Goal: Information Seeking & Learning: Learn about a topic

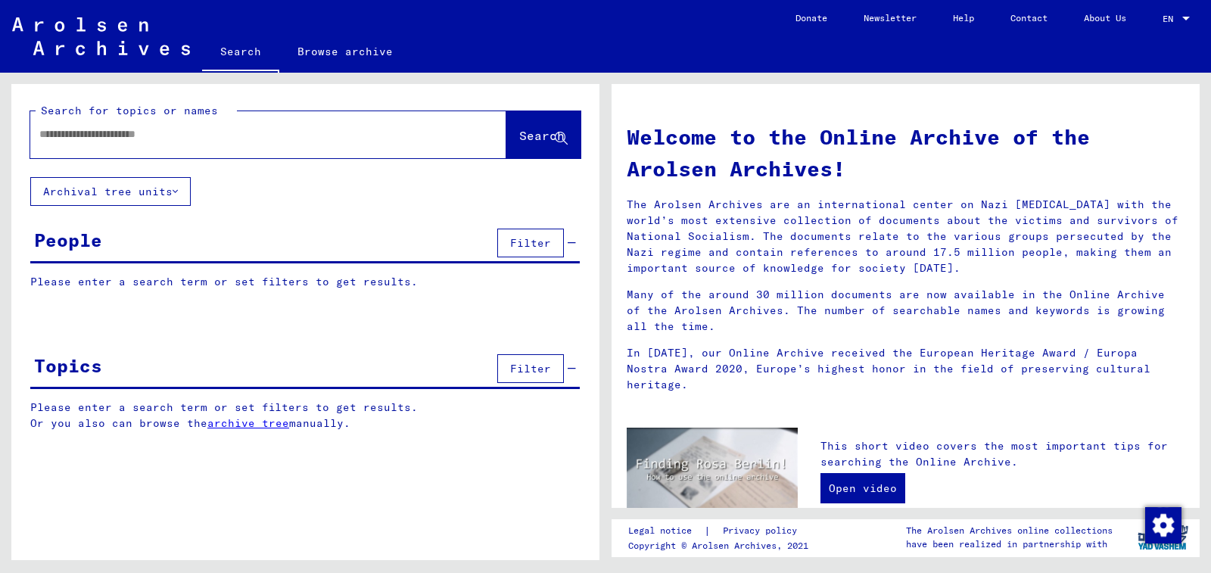
click at [270, 133] on input "text" at bounding box center [250, 134] width 422 height 16
type input "**********"
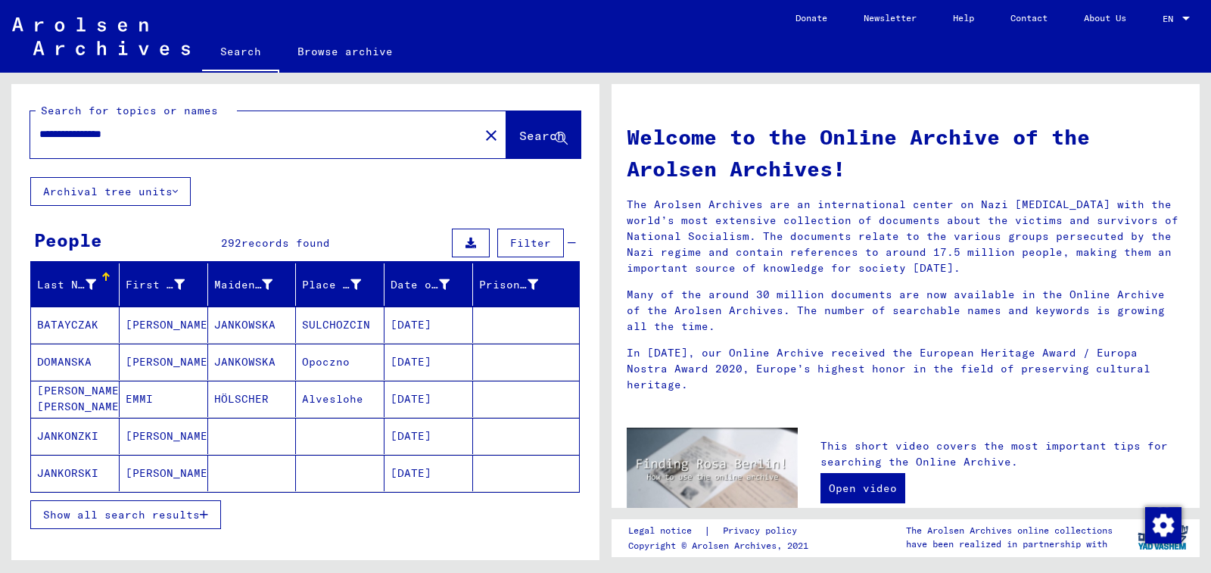
click at [167, 502] on button "Show all search results" at bounding box center [125, 514] width 191 height 29
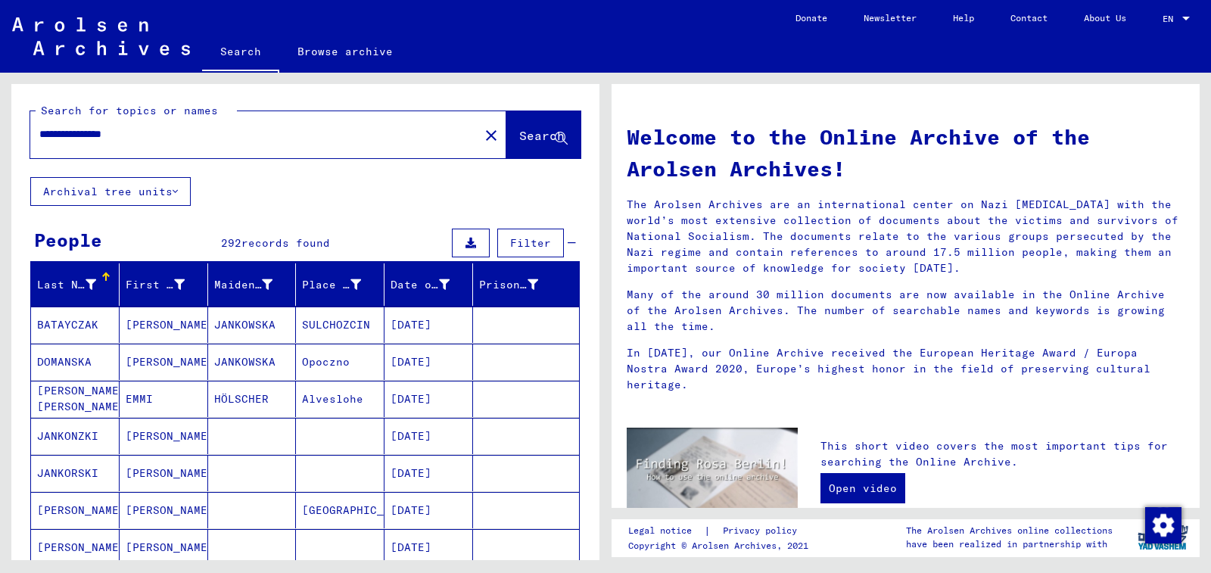
scroll to position [76, 0]
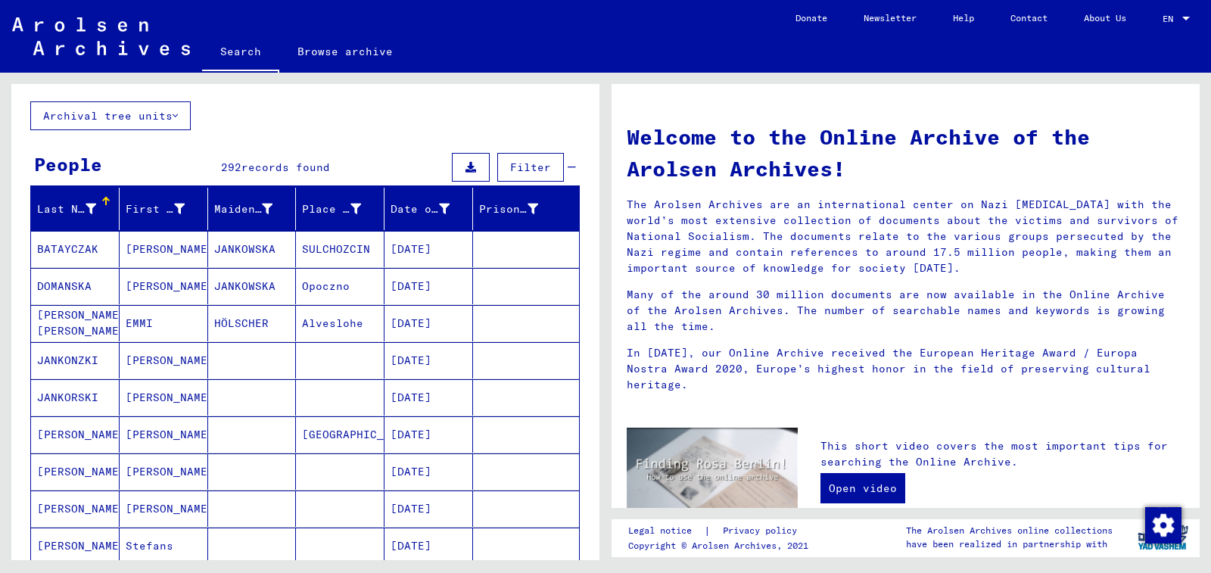
click at [437, 361] on mat-cell "[DATE]" at bounding box center [428, 360] width 89 height 36
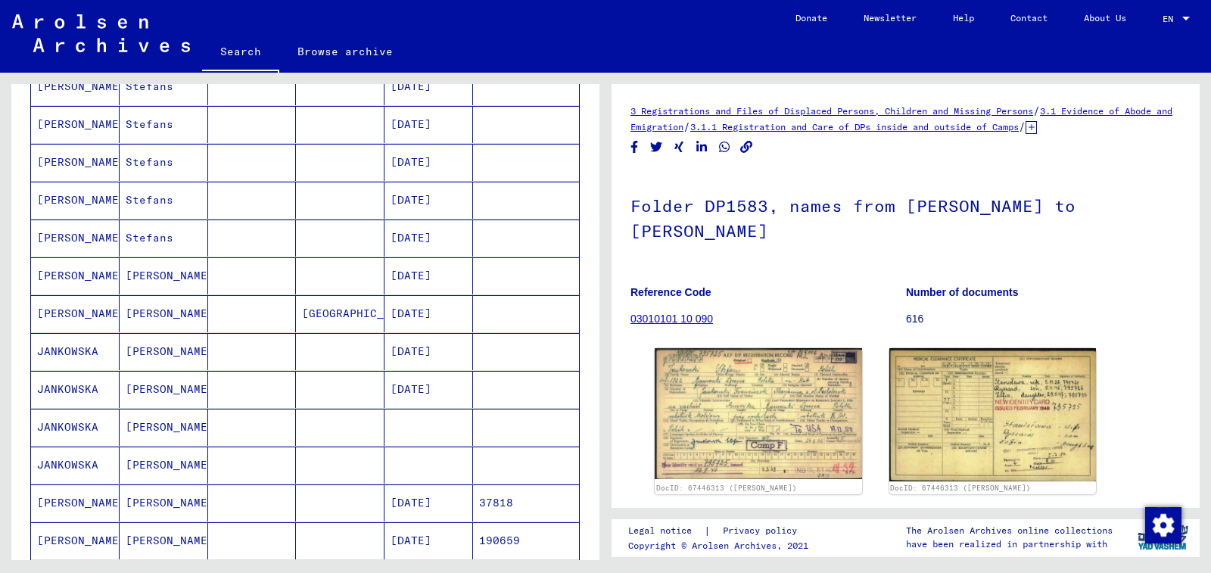
scroll to position [681, 0]
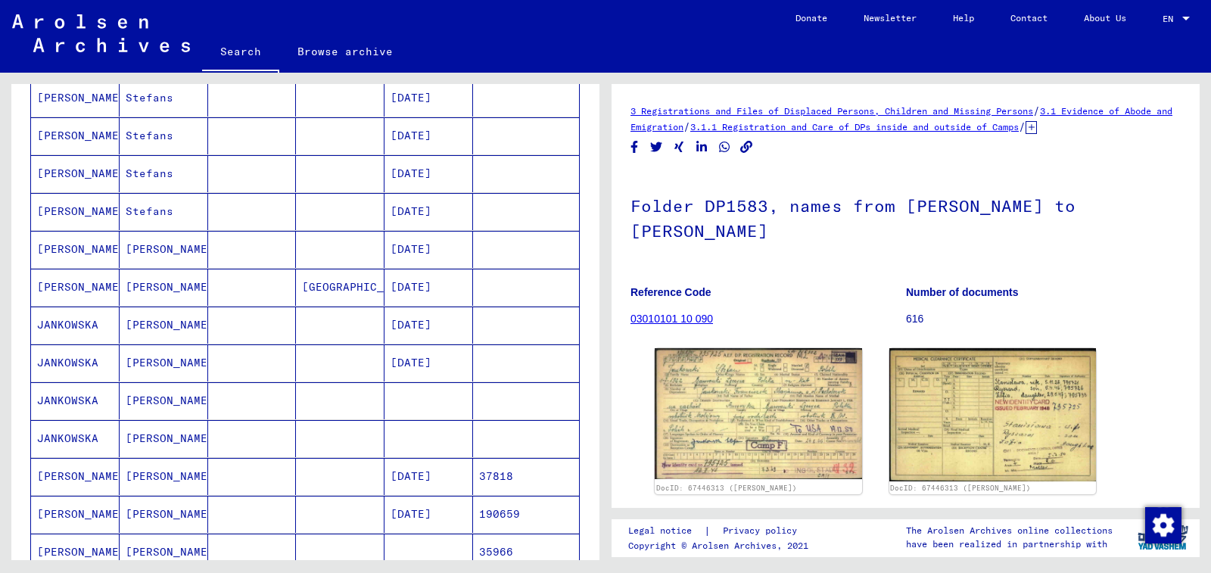
click at [456, 409] on mat-cell at bounding box center [428, 400] width 89 height 37
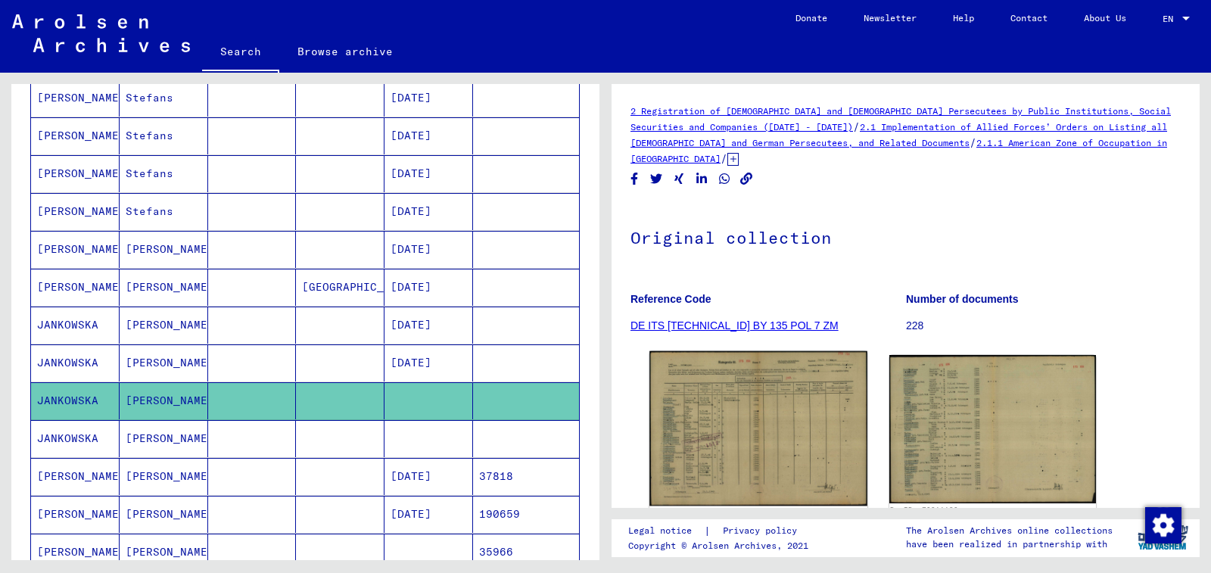
click at [759, 404] on img at bounding box center [757, 428] width 217 height 155
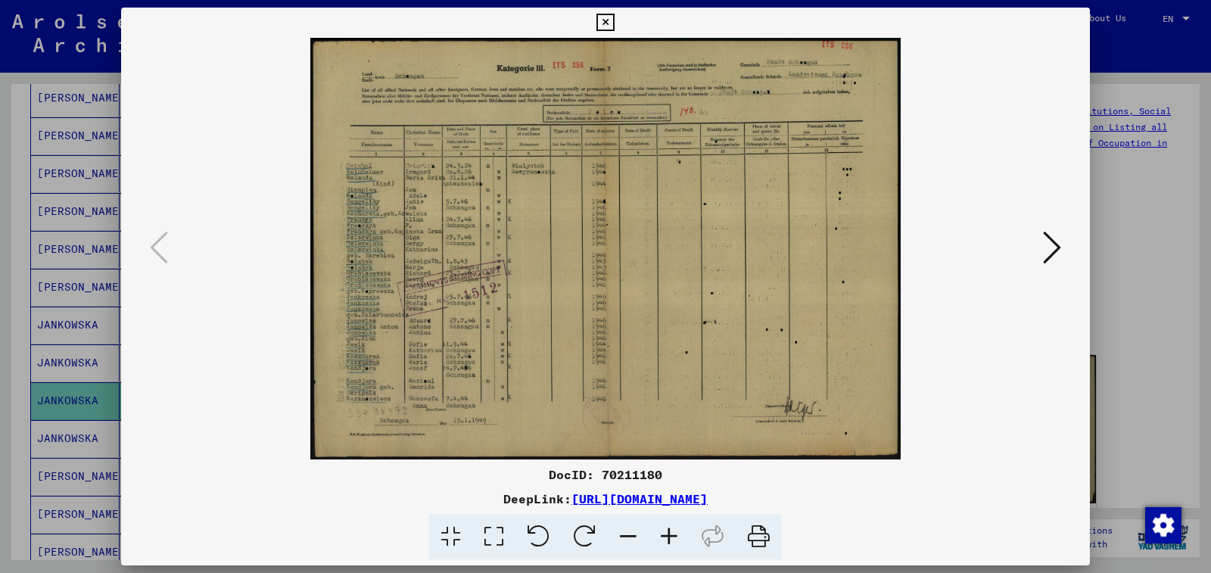
click at [664, 532] on icon at bounding box center [669, 537] width 41 height 46
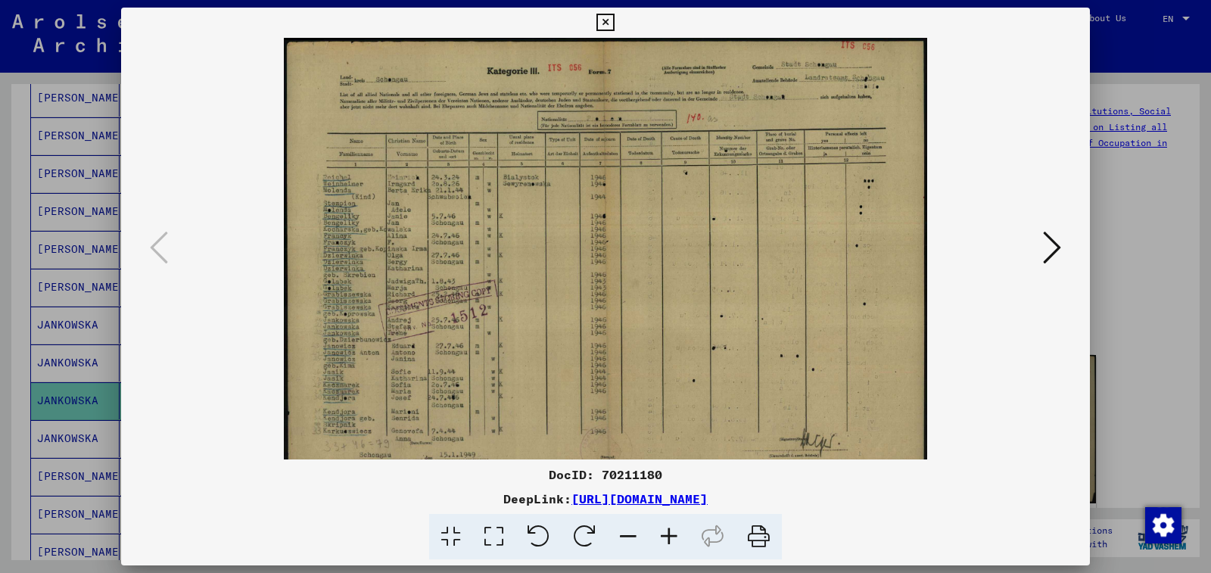
click at [664, 532] on icon at bounding box center [669, 537] width 41 height 46
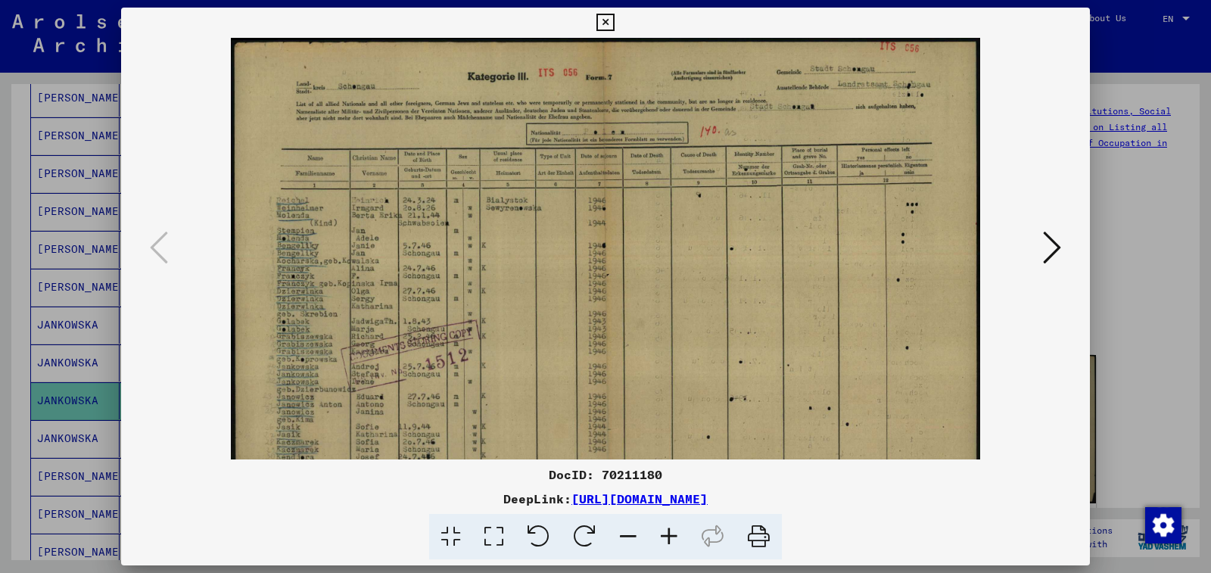
click at [664, 532] on icon at bounding box center [669, 537] width 41 height 46
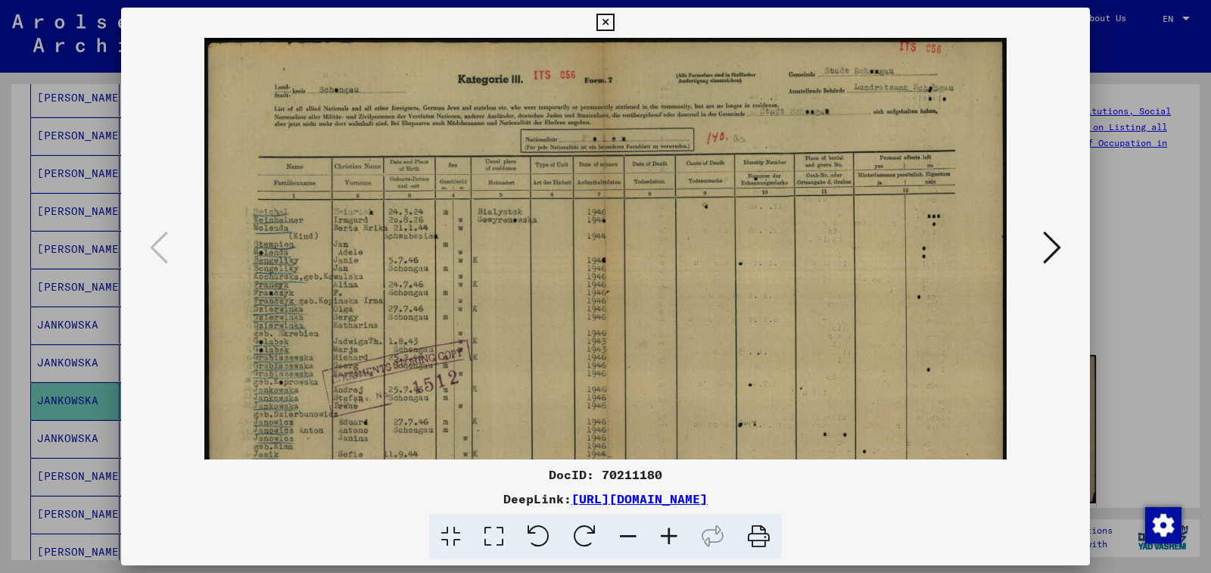
click at [664, 532] on icon at bounding box center [669, 537] width 41 height 46
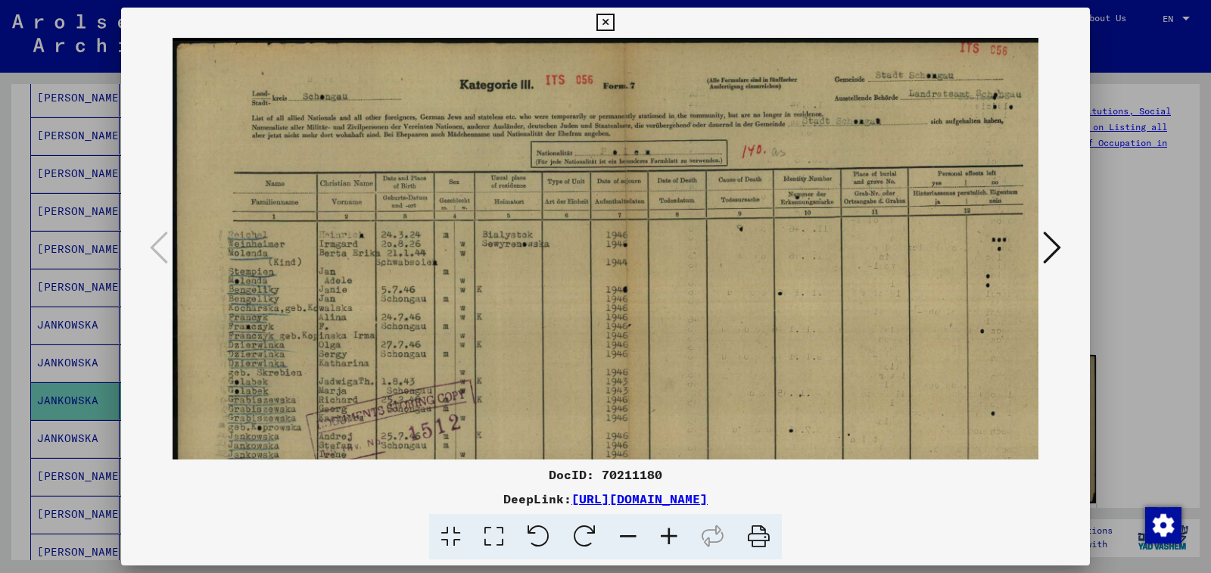
click at [664, 532] on icon at bounding box center [669, 537] width 41 height 46
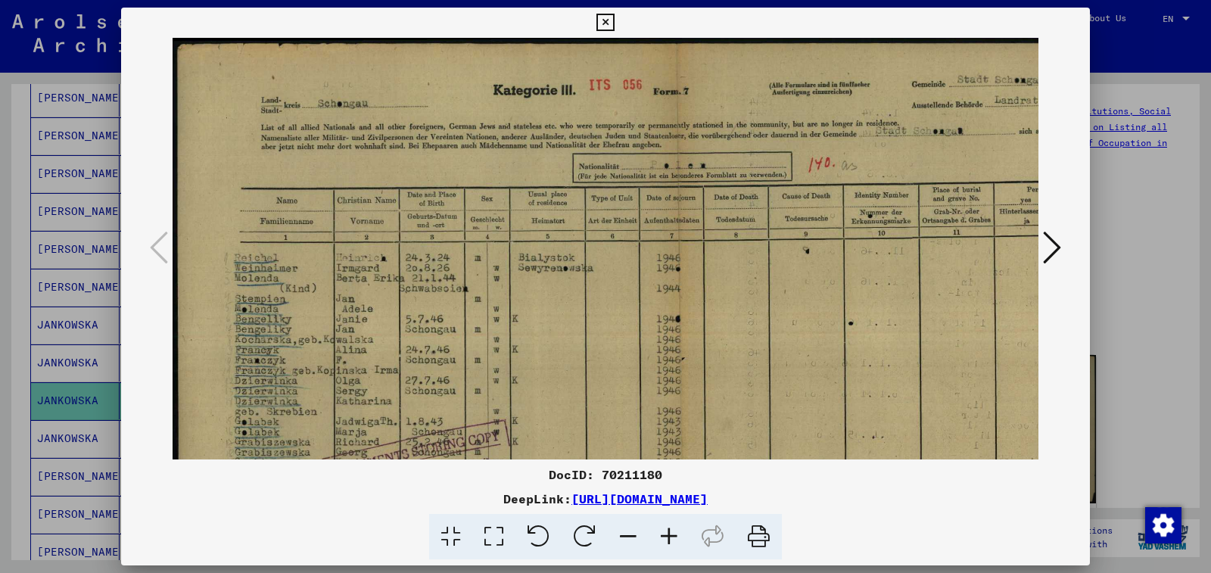
click at [664, 532] on icon at bounding box center [669, 537] width 41 height 46
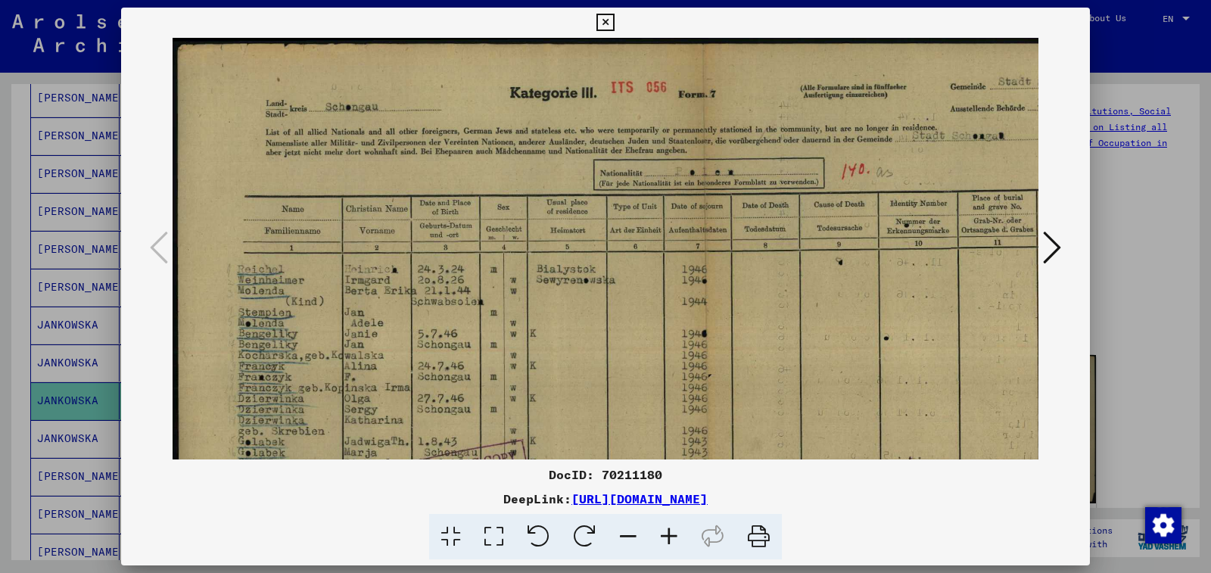
click at [664, 532] on icon at bounding box center [669, 537] width 41 height 46
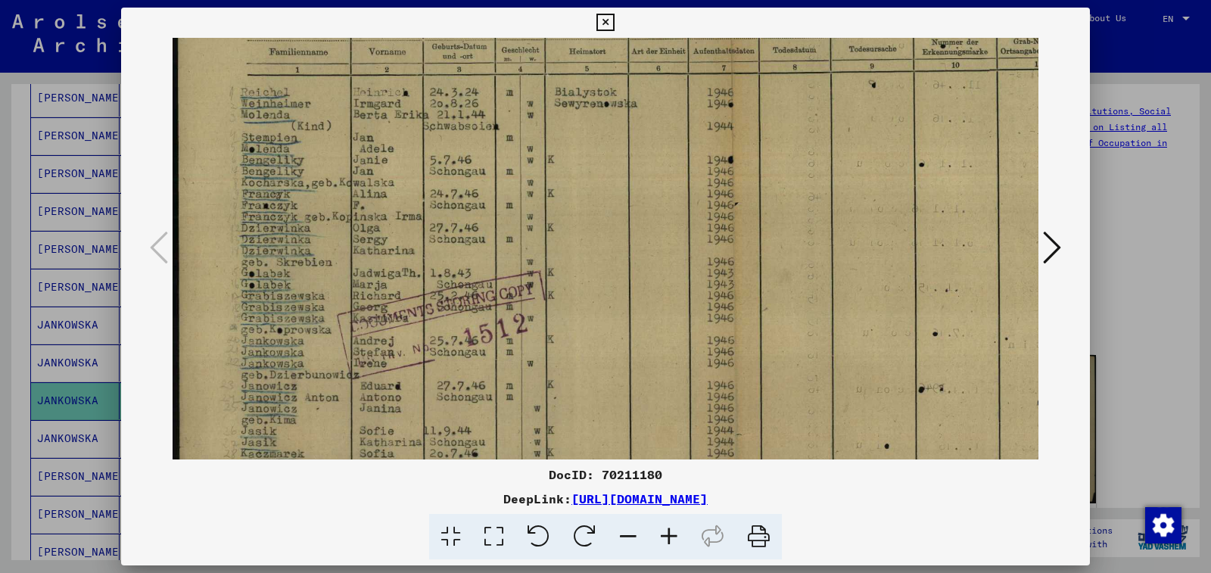
scroll to position [191, 0]
drag, startPoint x: 770, startPoint y: 384, endPoint x: 1026, endPoint y: 208, distance: 310.7
click at [1026, 208] on img at bounding box center [733, 246] width 1121 height 800
click at [614, 23] on icon at bounding box center [604, 23] width 17 height 18
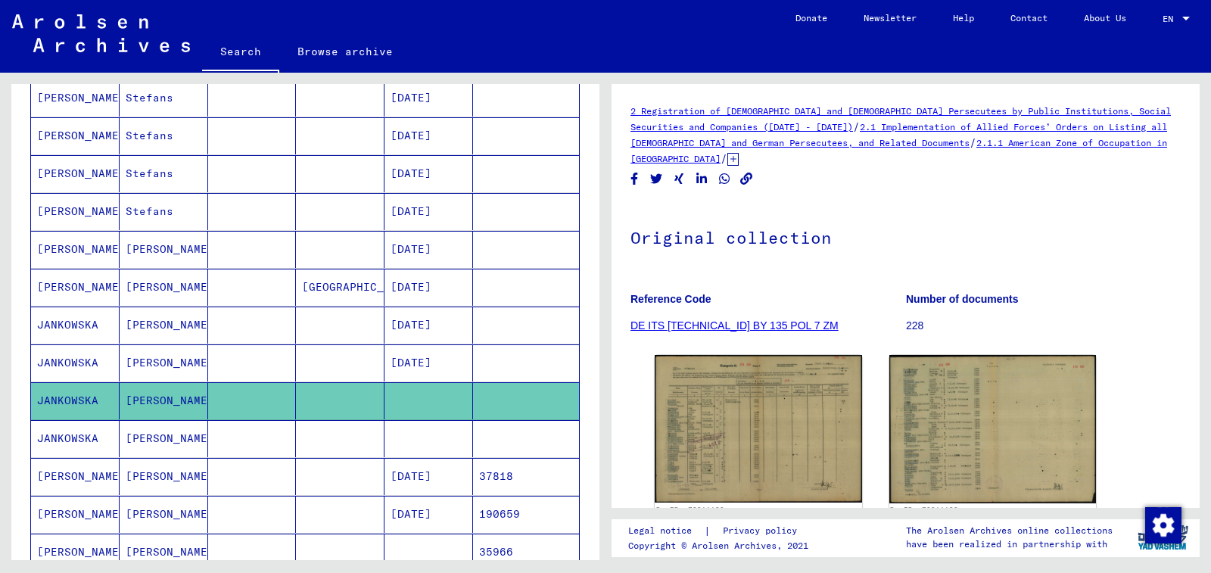
click at [373, 429] on mat-cell at bounding box center [340, 438] width 89 height 37
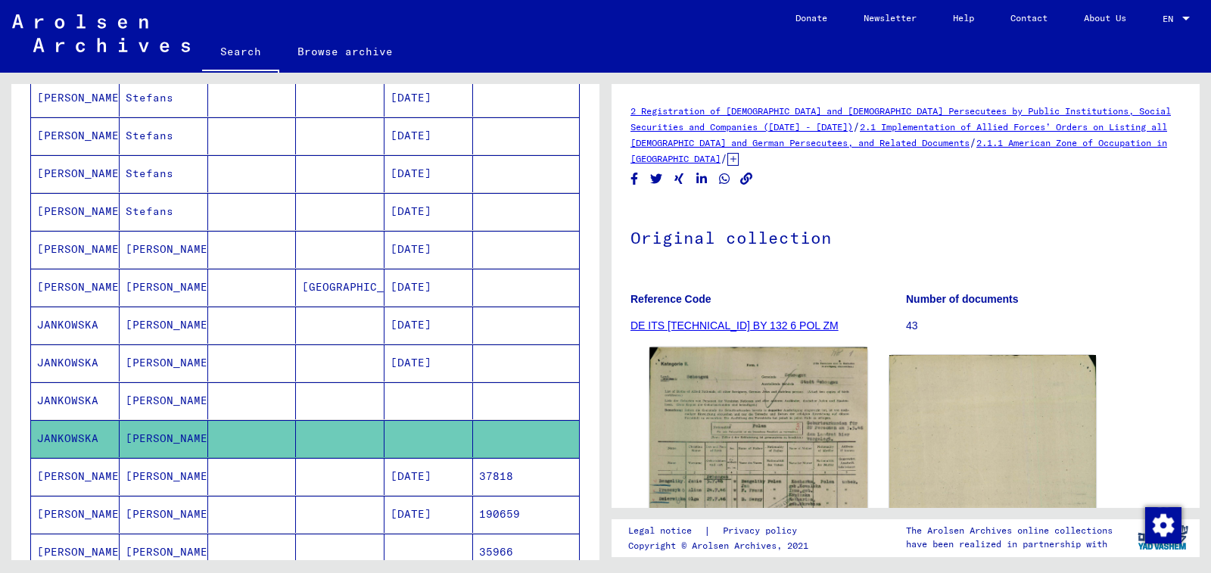
click at [711, 406] on img at bounding box center [757, 505] width 217 height 316
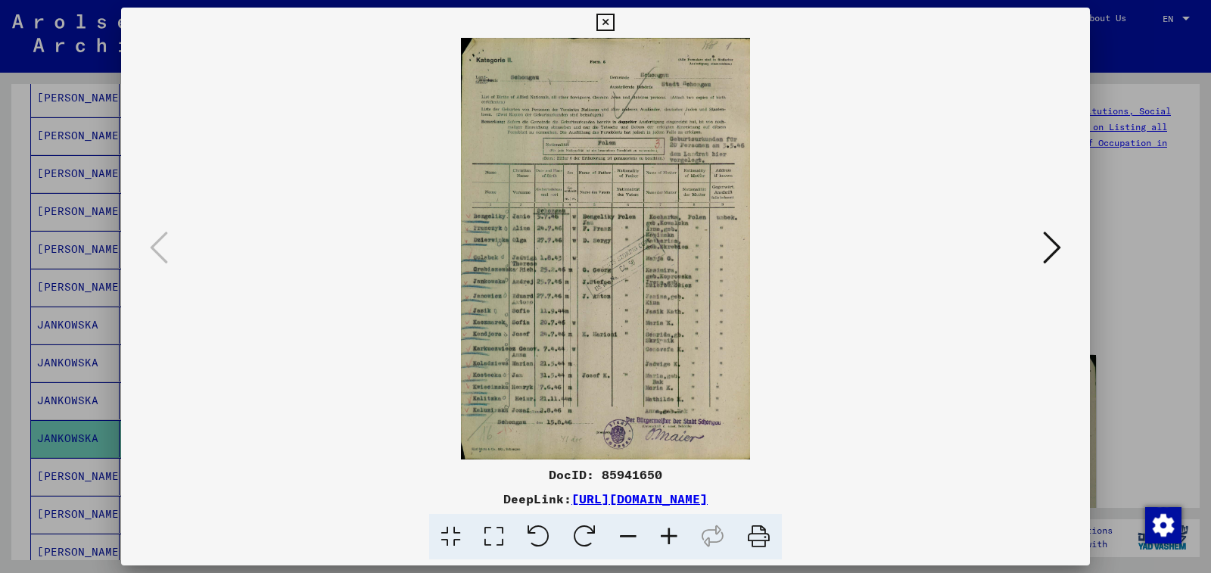
click at [671, 535] on icon at bounding box center [669, 537] width 41 height 46
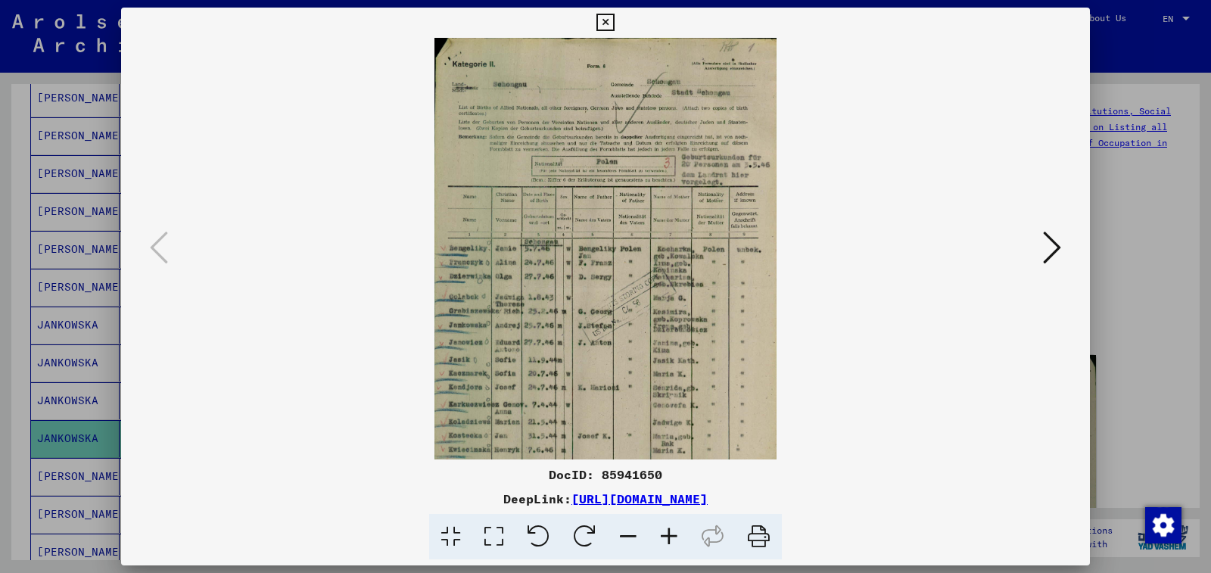
click at [671, 535] on icon at bounding box center [669, 537] width 41 height 46
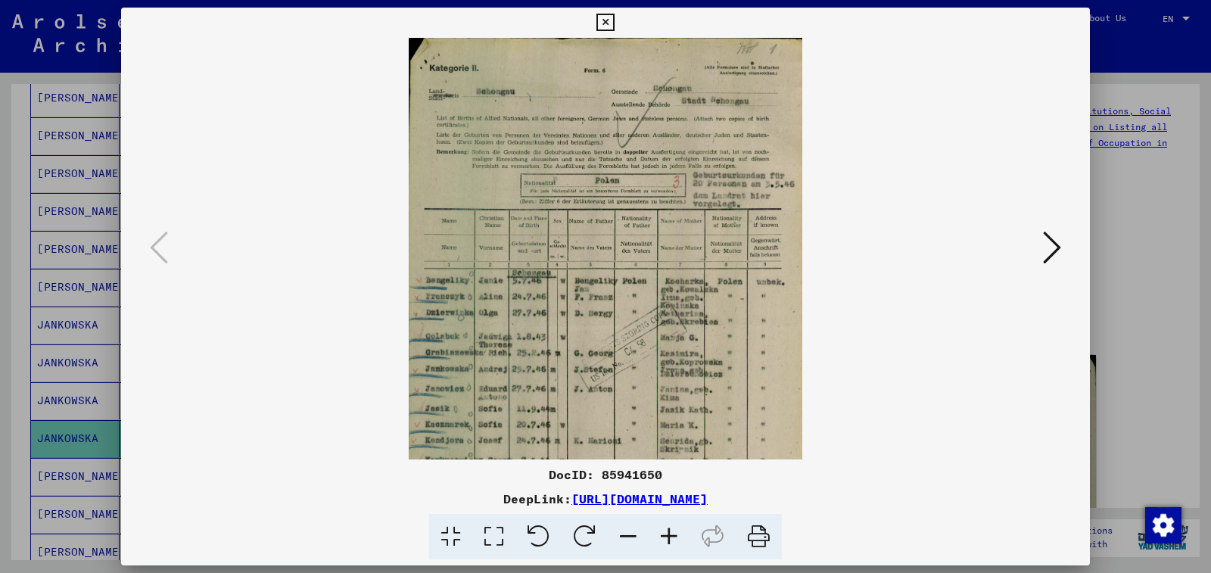
click at [671, 535] on icon at bounding box center [669, 537] width 41 height 46
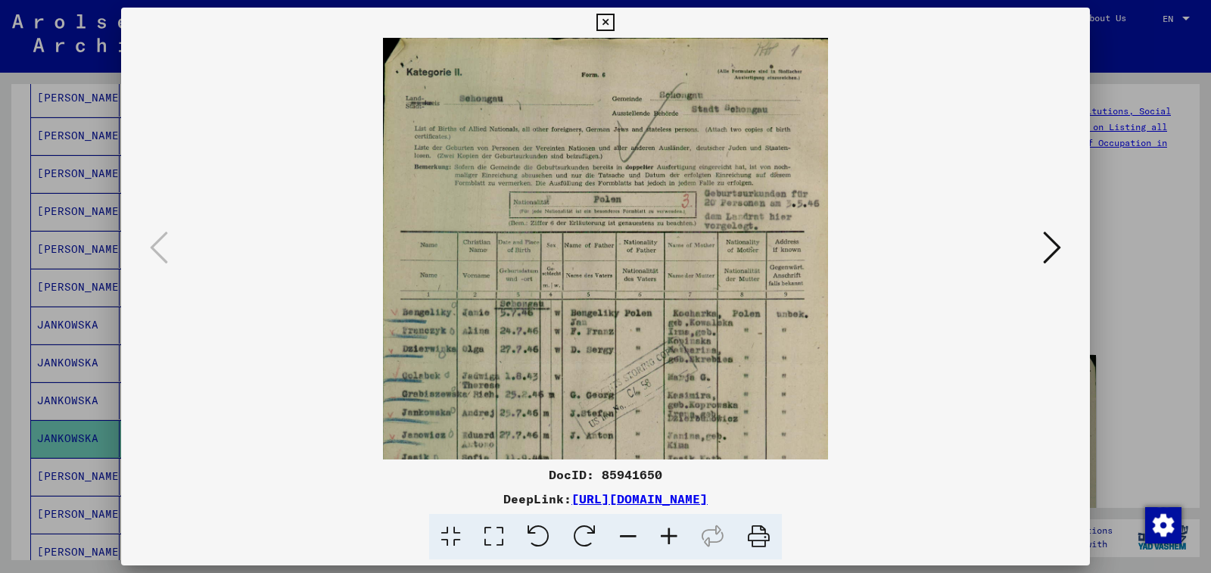
click at [671, 535] on icon at bounding box center [669, 537] width 41 height 46
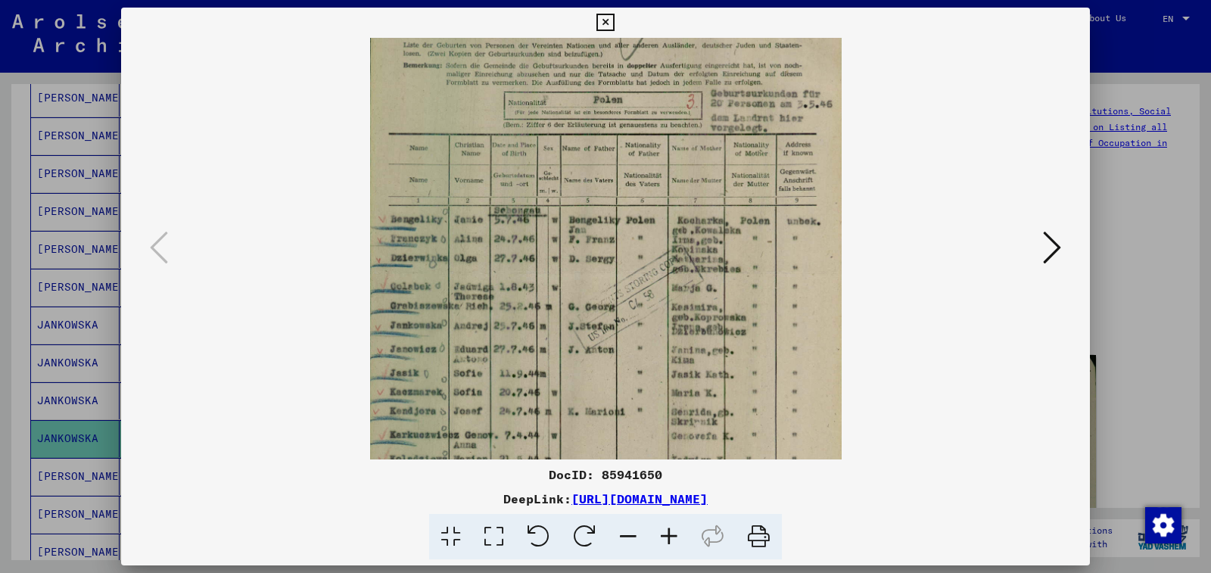
drag, startPoint x: 499, startPoint y: 356, endPoint x: 515, endPoint y: 247, distance: 110.1
click at [515, 247] on img at bounding box center [606, 272] width 472 height 686
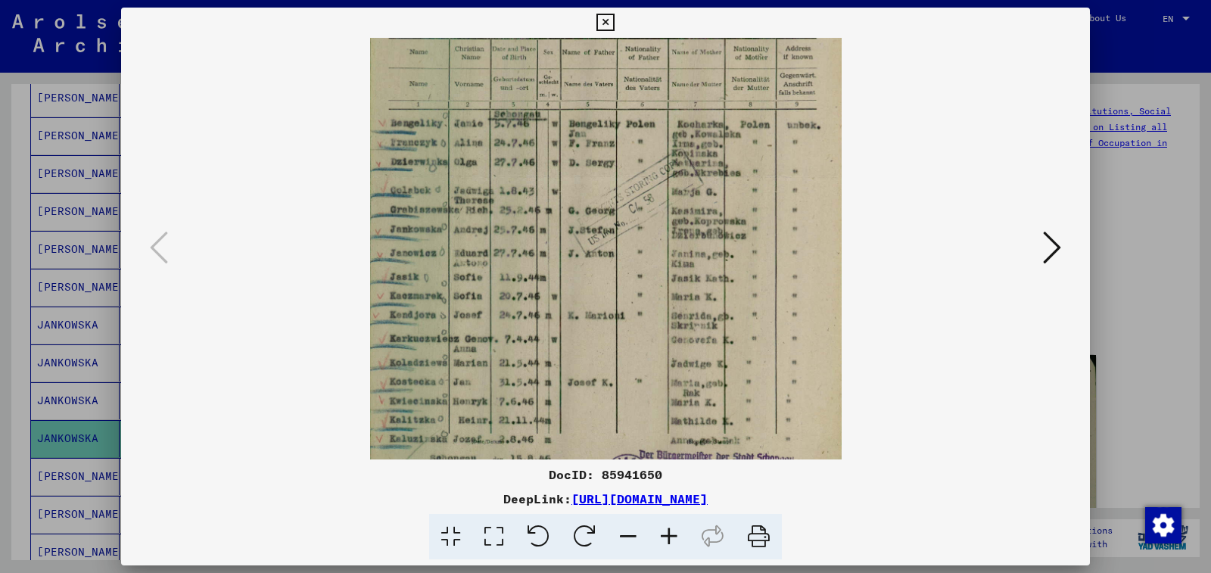
drag, startPoint x: 515, startPoint y: 403, endPoint x: 515, endPoint y: 307, distance: 96.1
click at [515, 307] on img at bounding box center [606, 176] width 472 height 686
click at [614, 26] on icon at bounding box center [604, 23] width 17 height 18
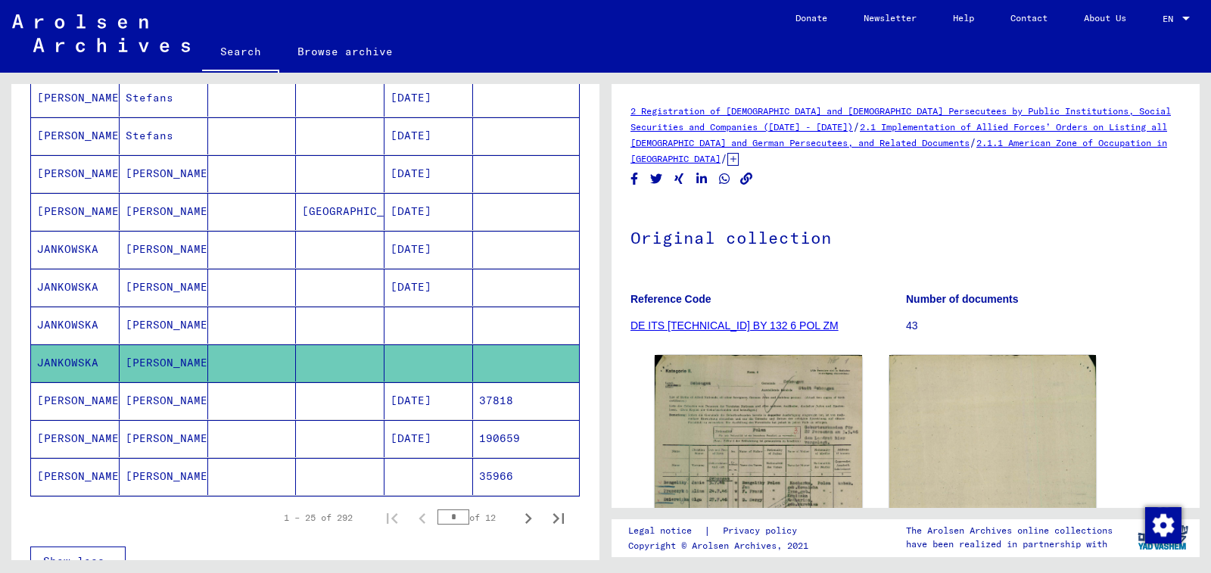
scroll to position [833, 0]
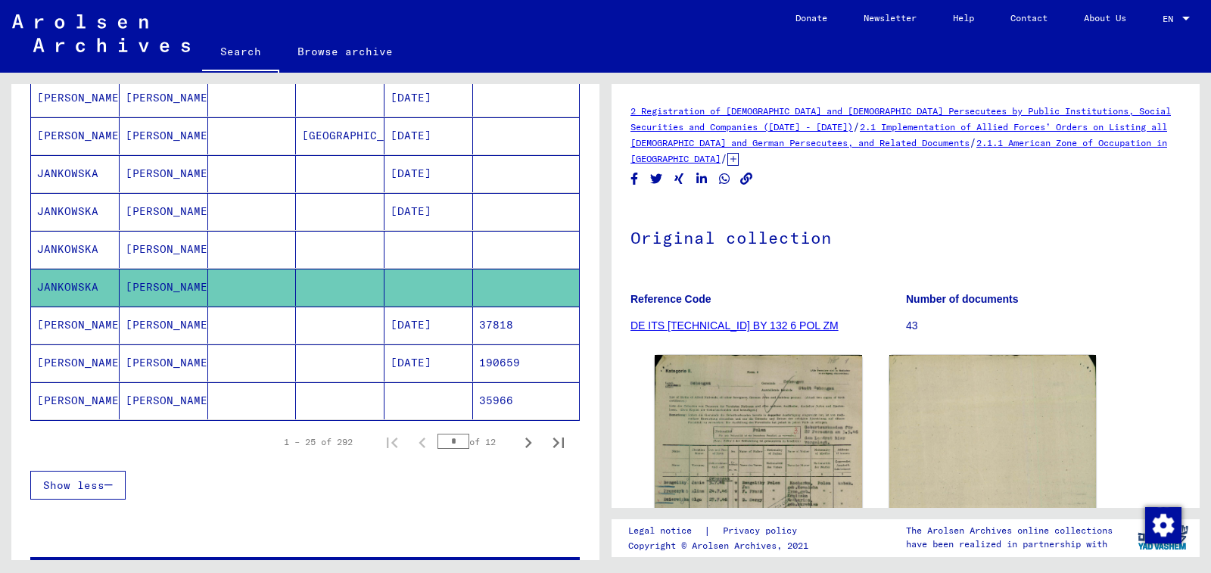
click at [453, 401] on mat-cell at bounding box center [428, 400] width 89 height 37
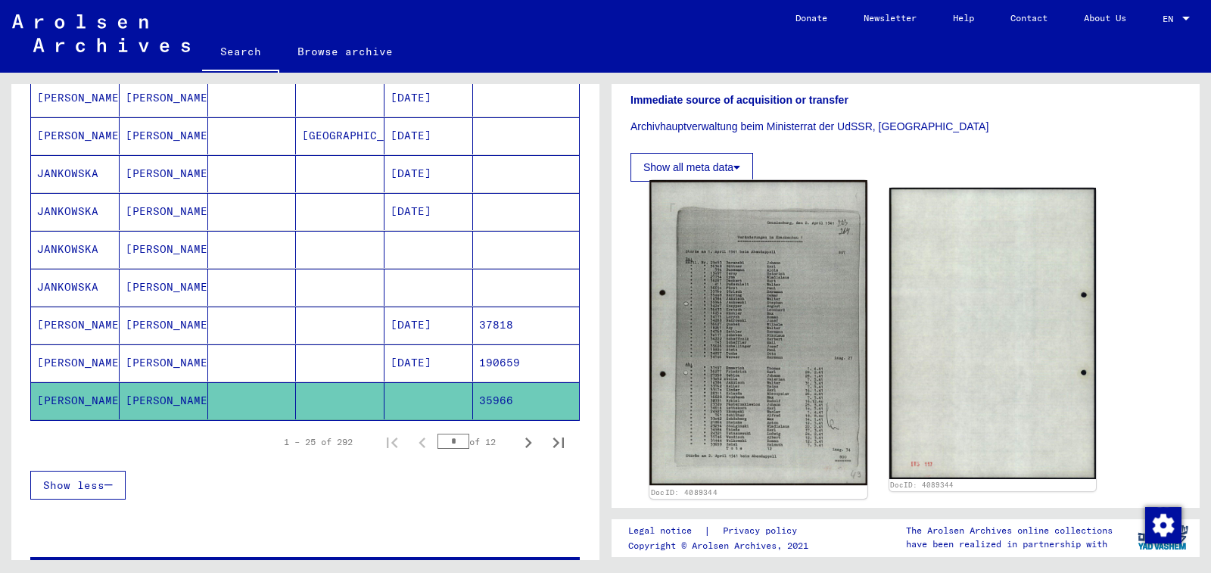
click at [797, 393] on img at bounding box center [757, 332] width 217 height 305
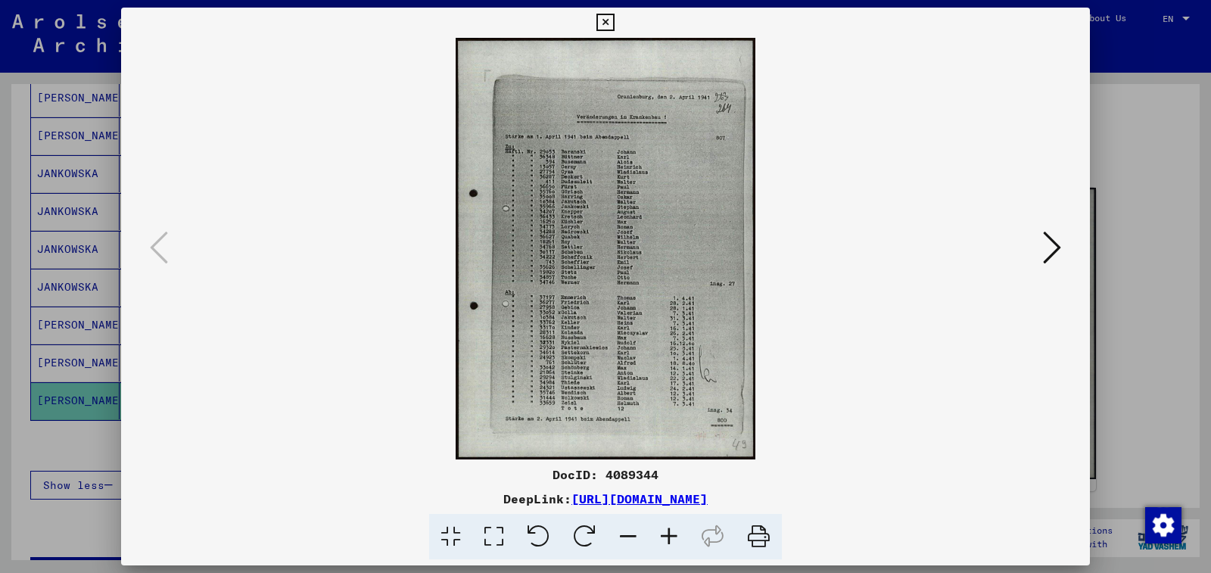
click at [670, 531] on icon at bounding box center [669, 537] width 41 height 46
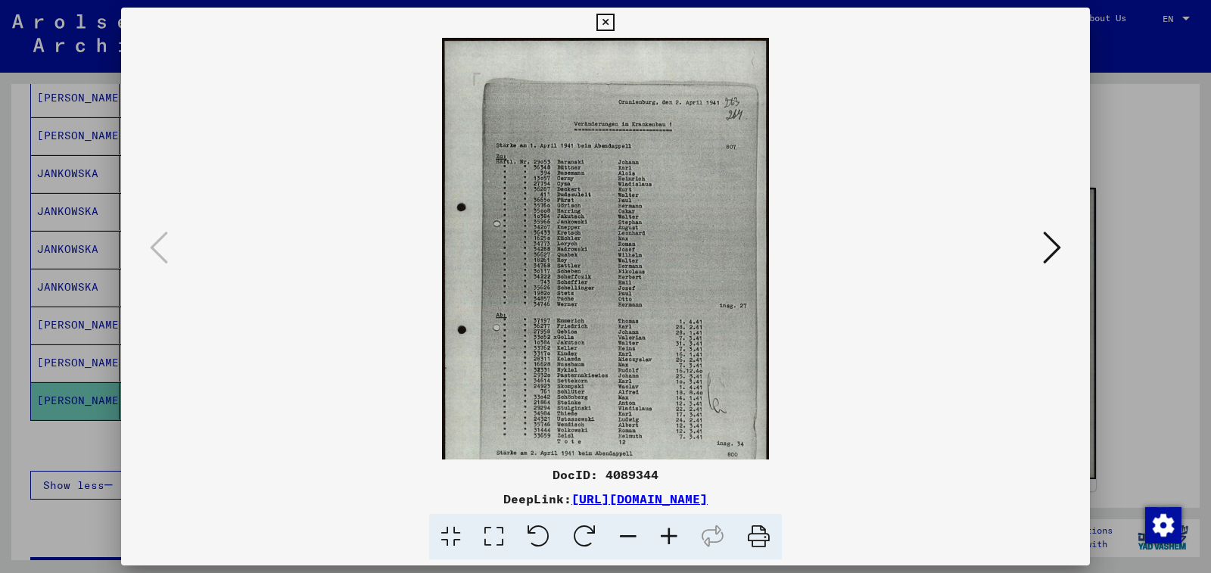
click at [670, 531] on icon at bounding box center [669, 537] width 41 height 46
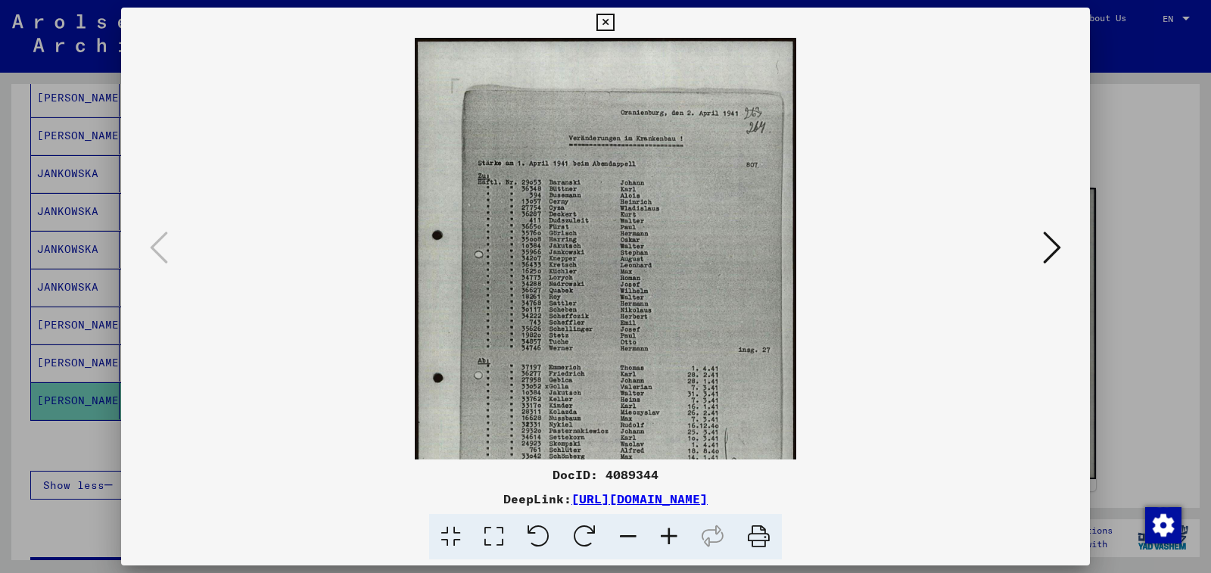
click at [670, 531] on icon at bounding box center [669, 537] width 41 height 46
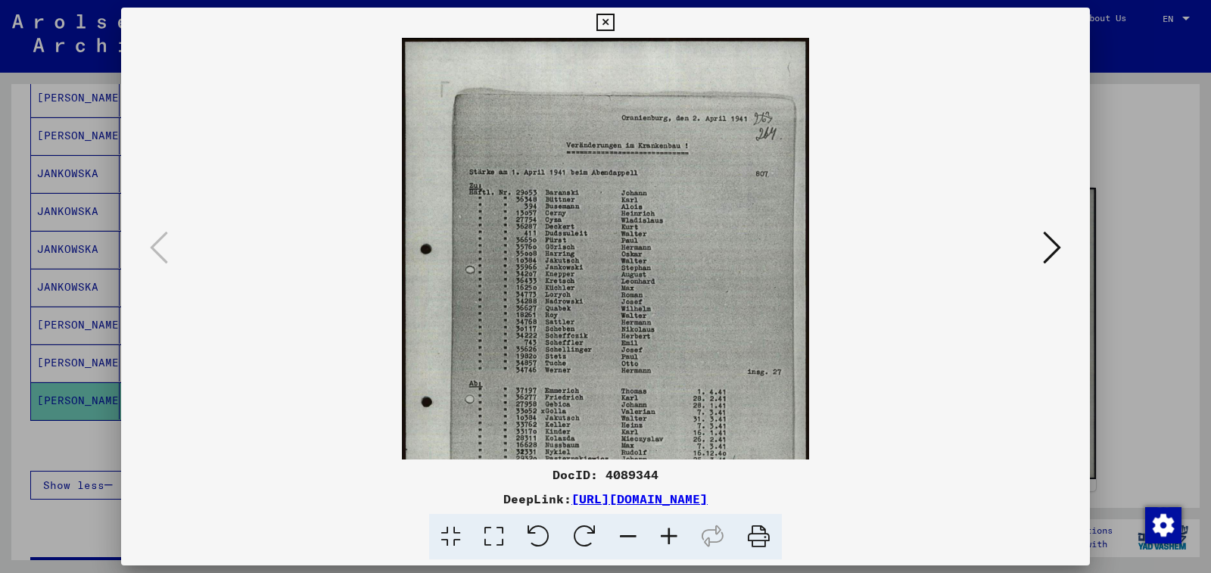
click at [670, 531] on icon at bounding box center [669, 537] width 41 height 46
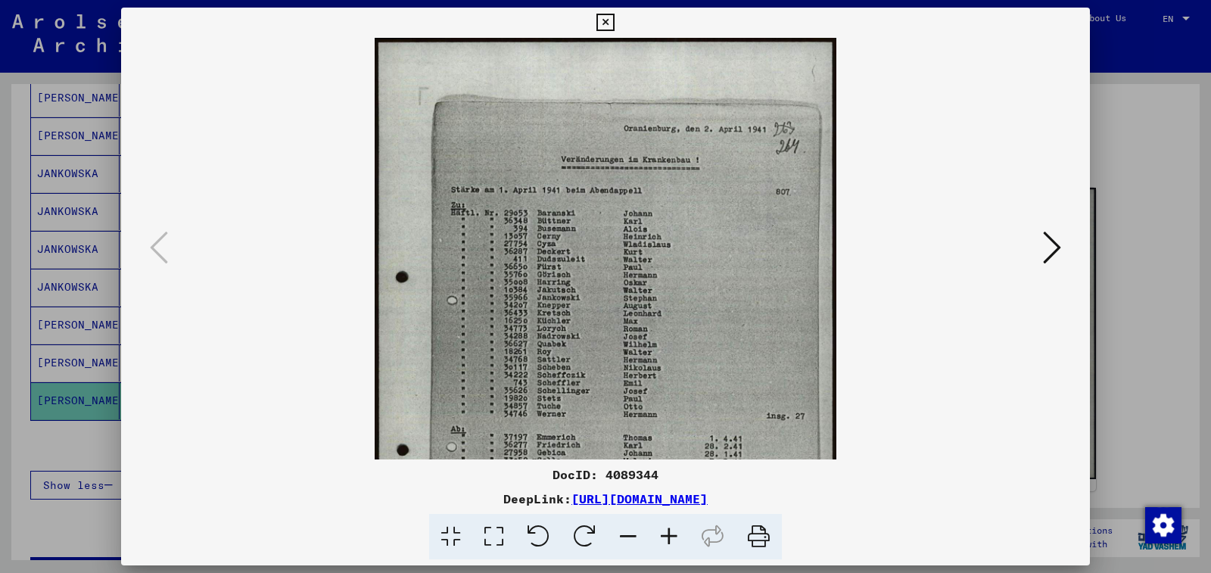
click at [670, 531] on icon at bounding box center [669, 537] width 41 height 46
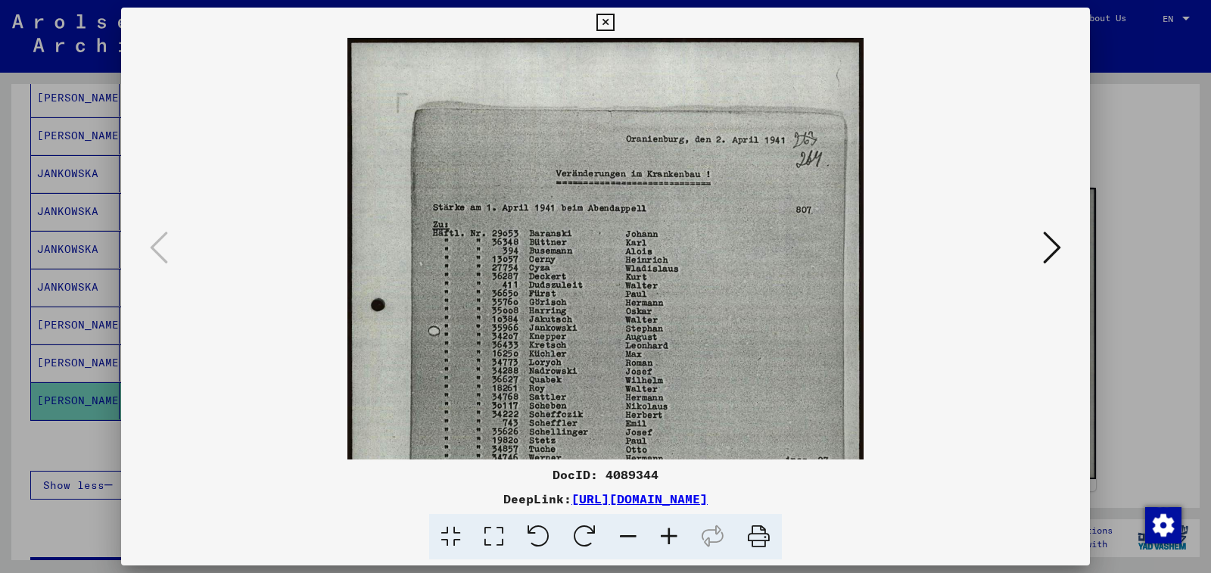
click at [670, 531] on icon at bounding box center [669, 537] width 41 height 46
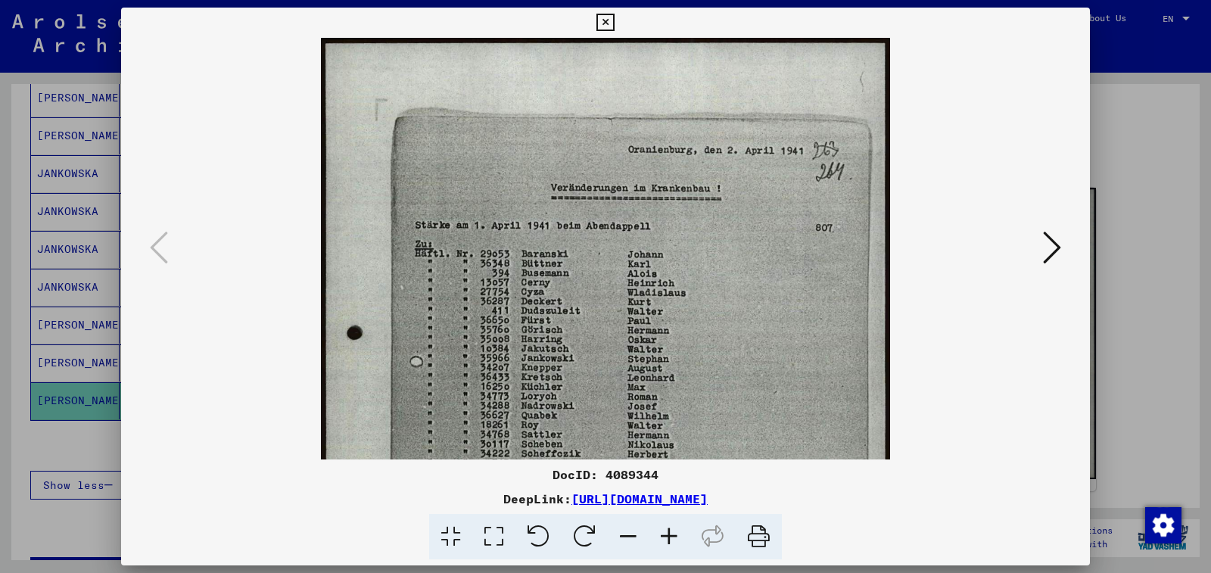
click at [670, 531] on icon at bounding box center [669, 537] width 41 height 46
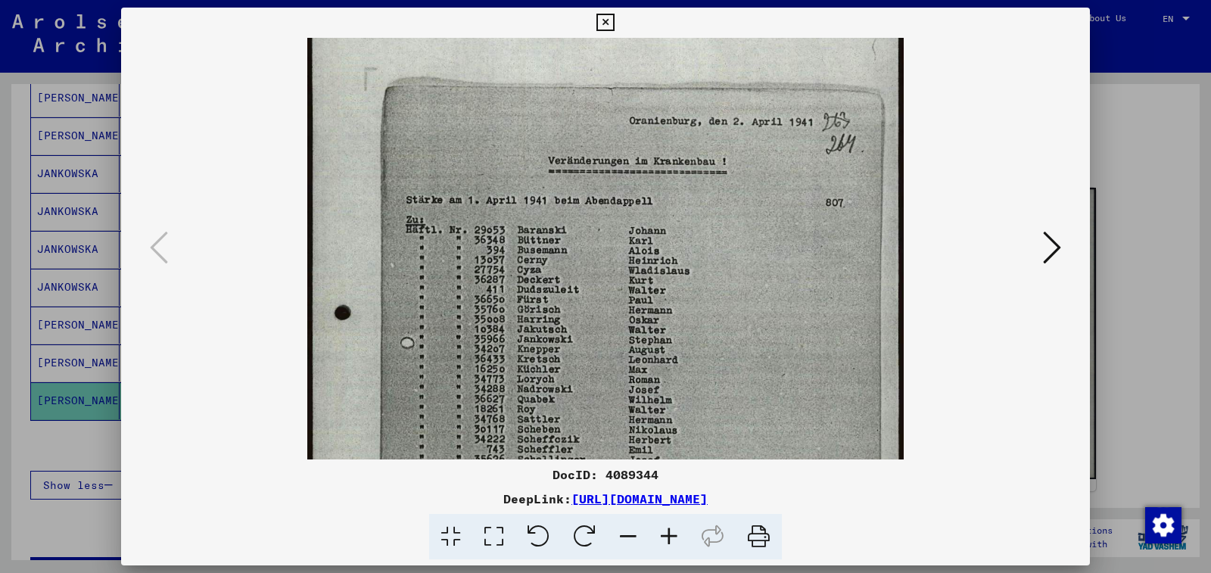
scroll to position [36, 0]
drag, startPoint x: 610, startPoint y: 331, endPoint x: 610, endPoint y: 296, distance: 35.6
click at [610, 296] on img at bounding box center [605, 421] width 596 height 838
click at [614, 20] on icon at bounding box center [604, 23] width 17 height 18
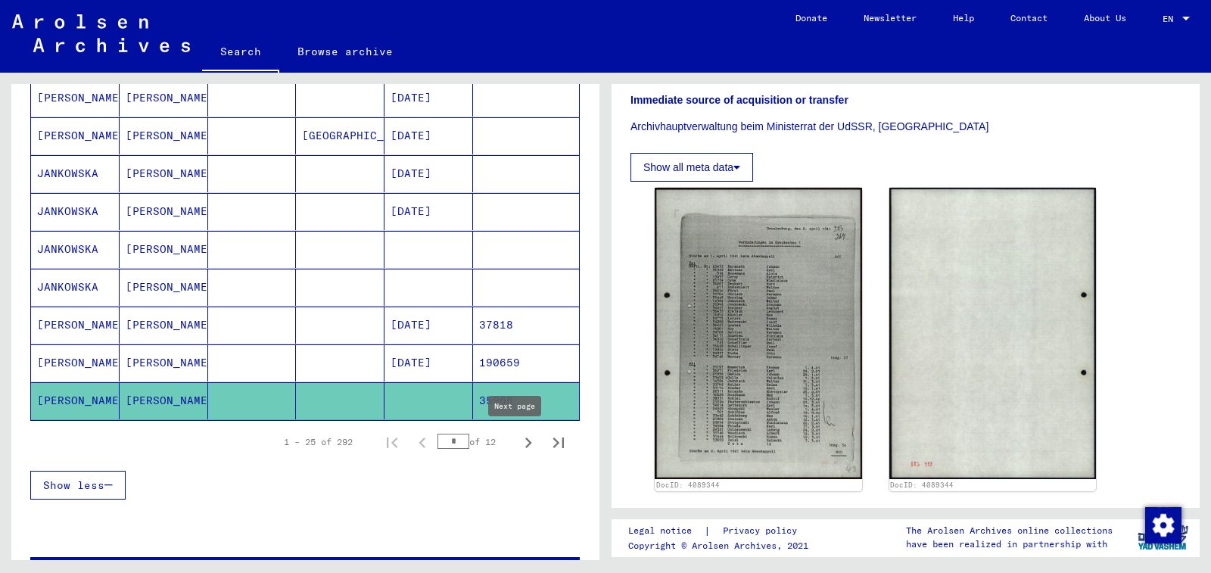
click at [521, 441] on icon "Next page" at bounding box center [528, 442] width 21 height 21
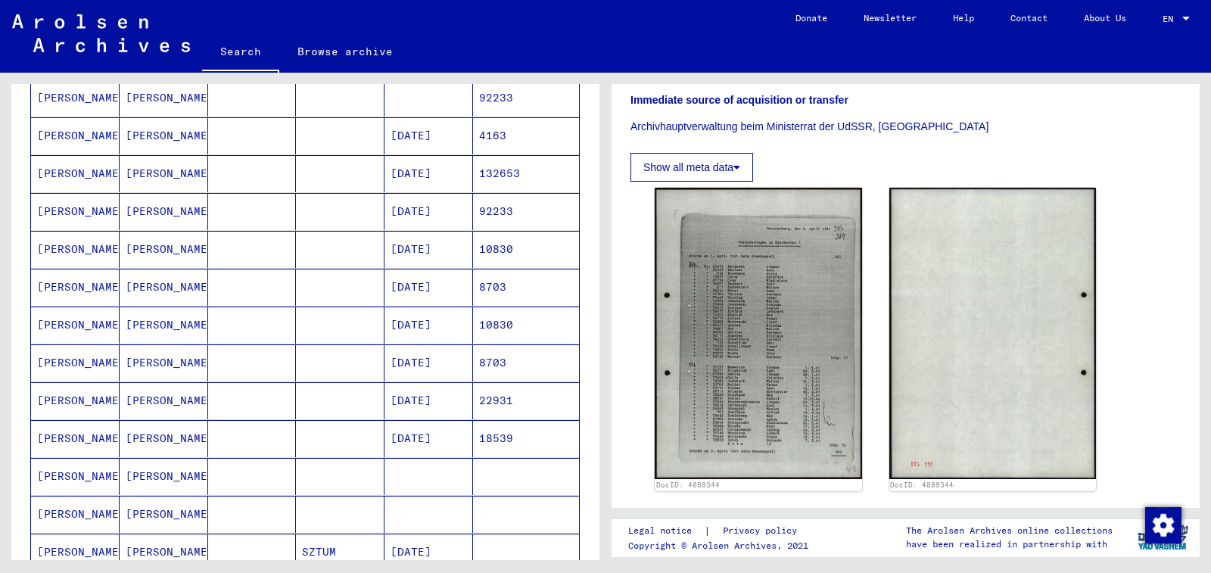
scroll to position [530, 0]
click at [492, 419] on mat-cell at bounding box center [526, 400] width 106 height 37
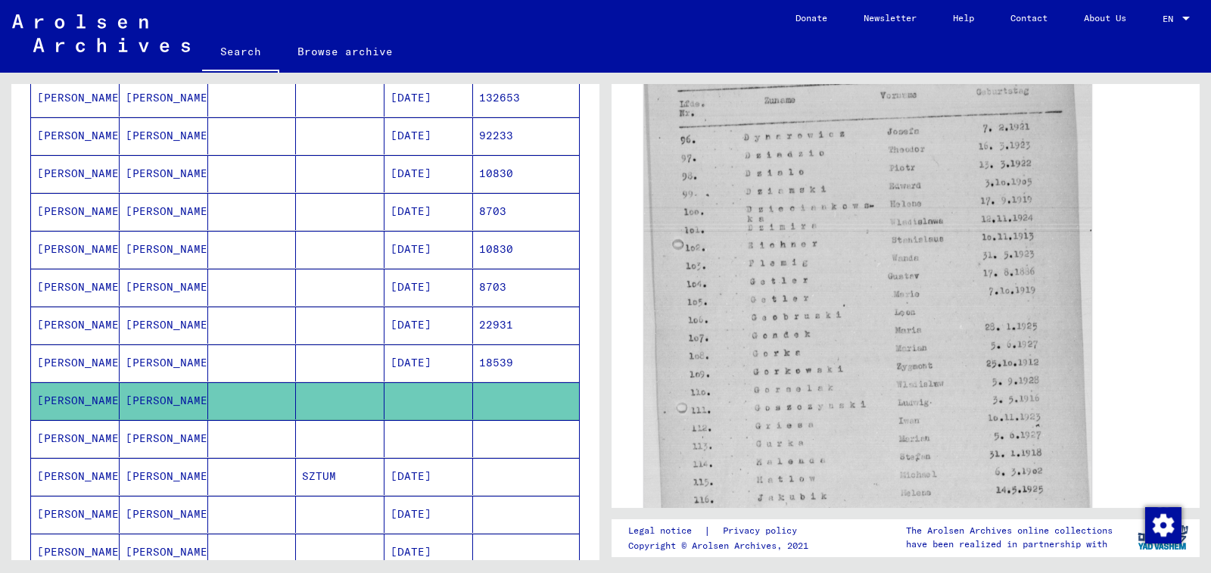
scroll to position [605, 0]
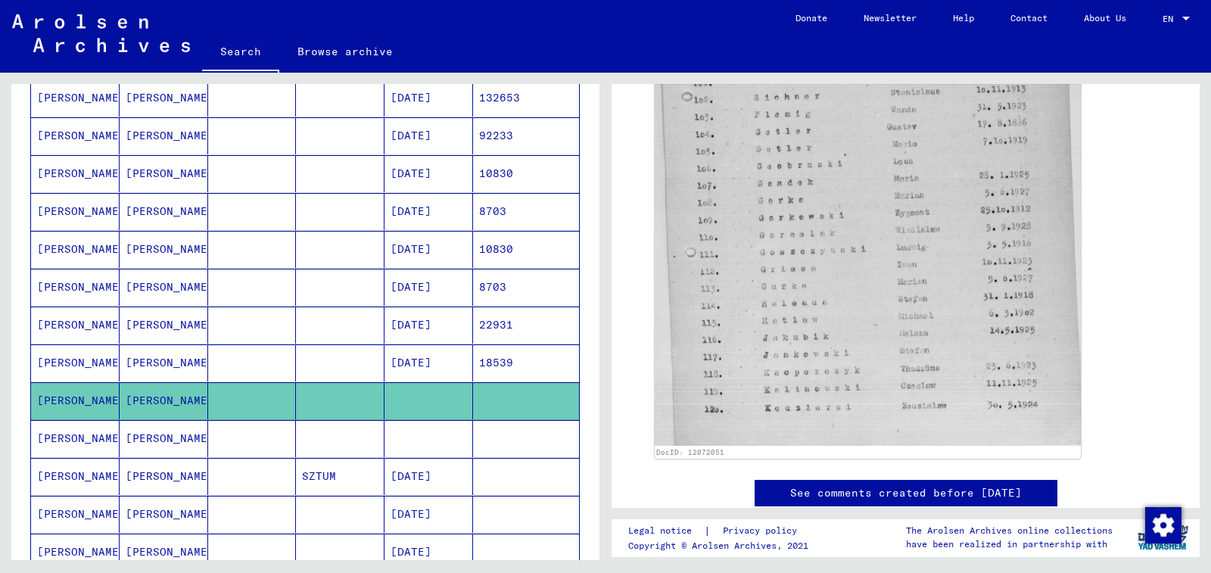
click at [452, 444] on mat-cell at bounding box center [428, 438] width 89 height 37
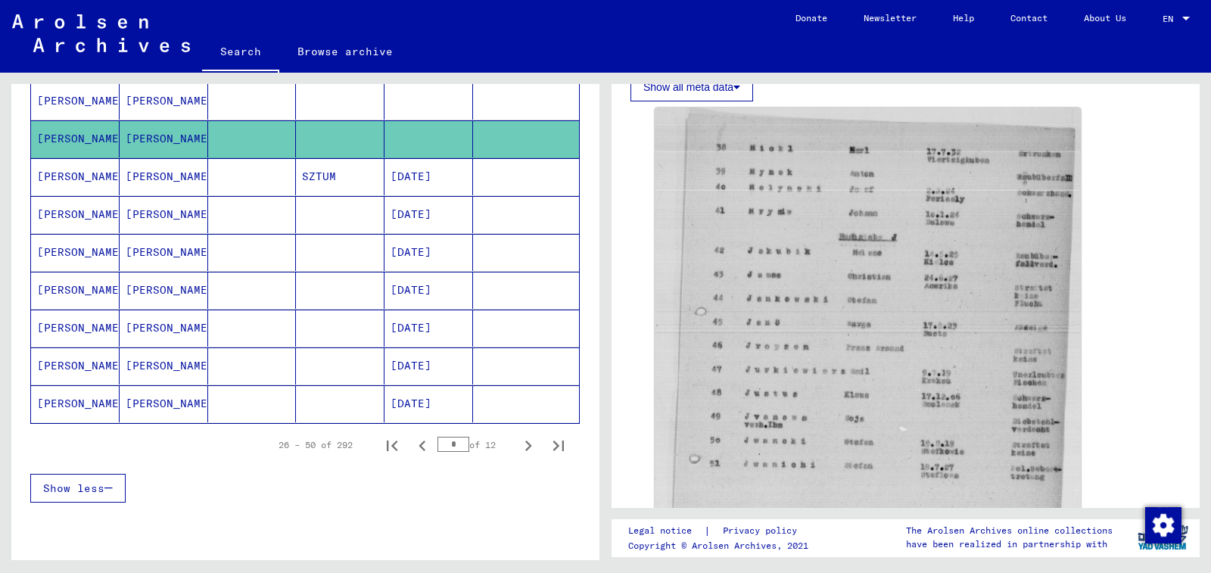
scroll to position [833, 0]
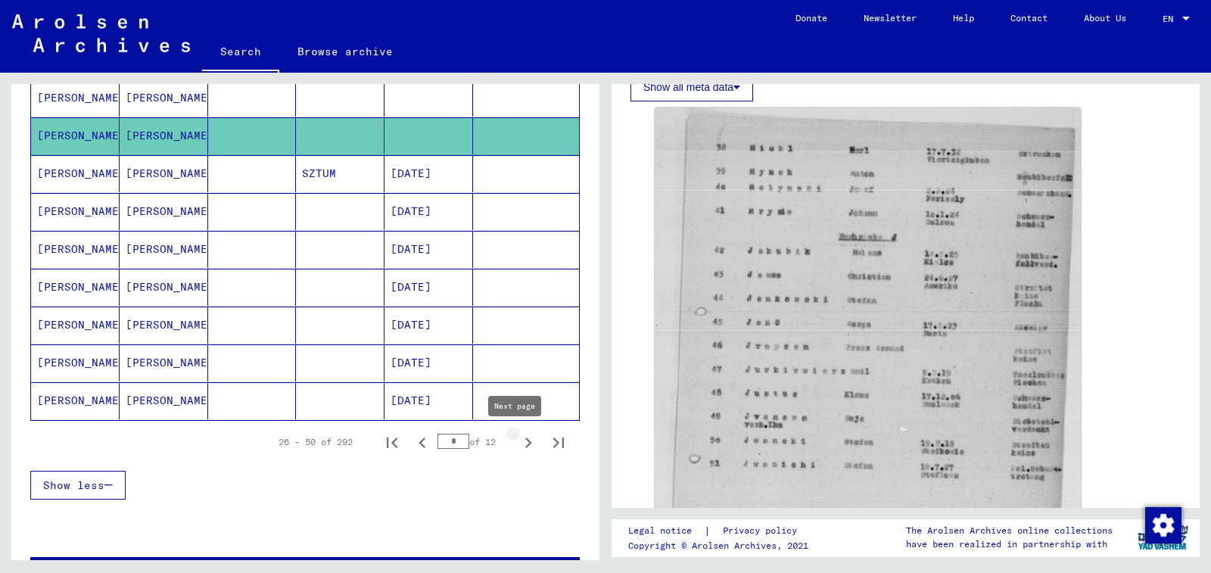
click at [518, 435] on icon "Next page" at bounding box center [528, 442] width 21 height 21
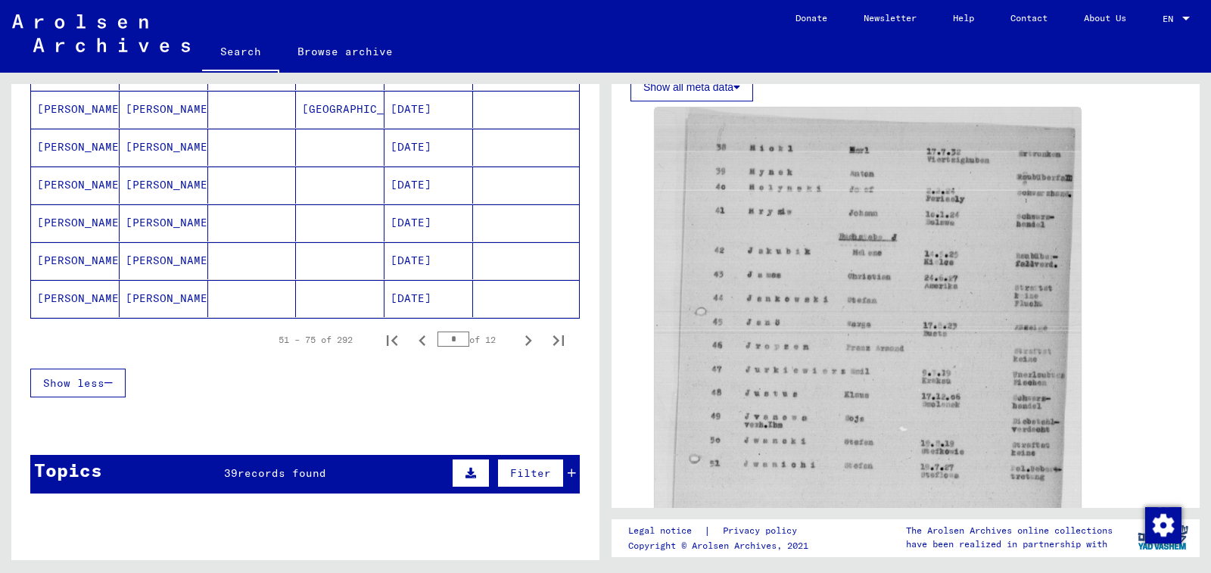
scroll to position [908, 0]
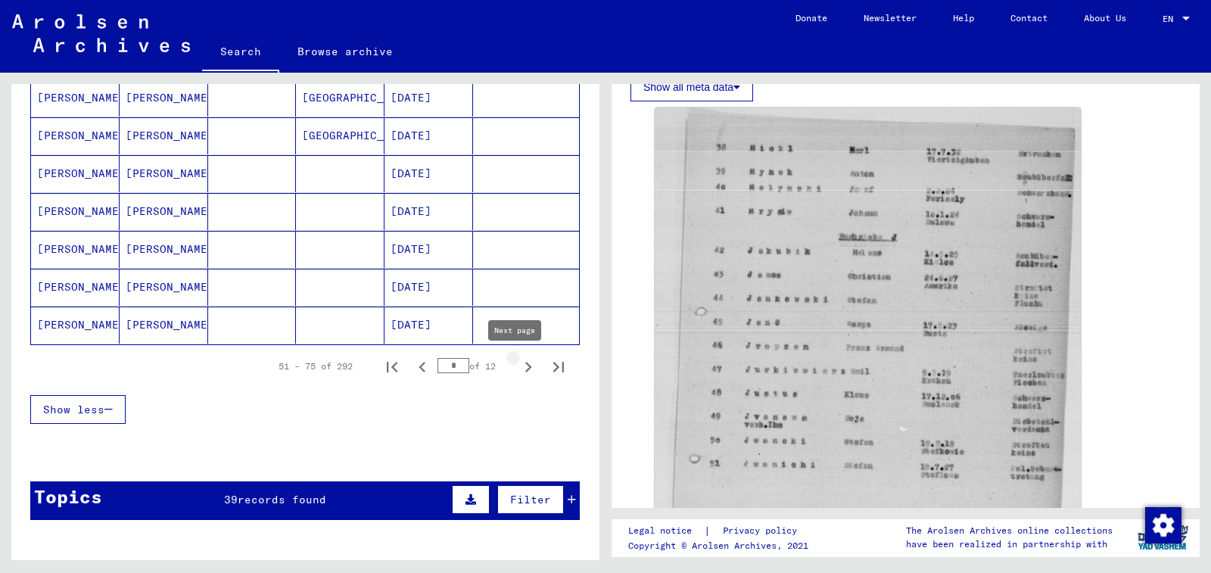
click at [525, 365] on icon "Next page" at bounding box center [528, 367] width 7 height 11
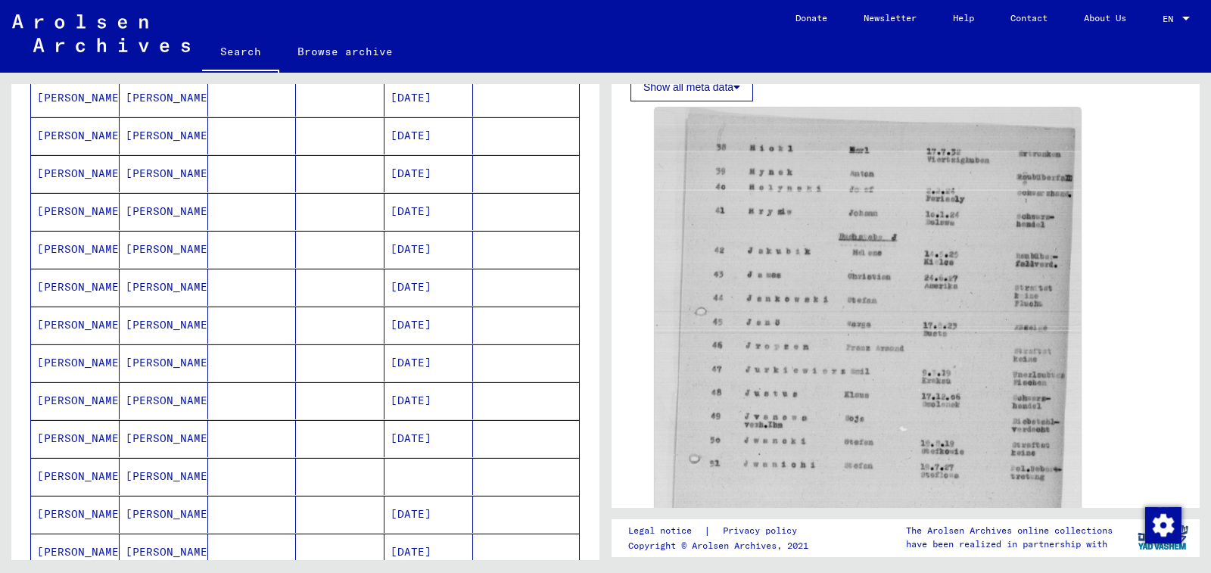
scroll to position [303, 0]
click at [497, 435] on mat-cell at bounding box center [526, 438] width 106 height 37
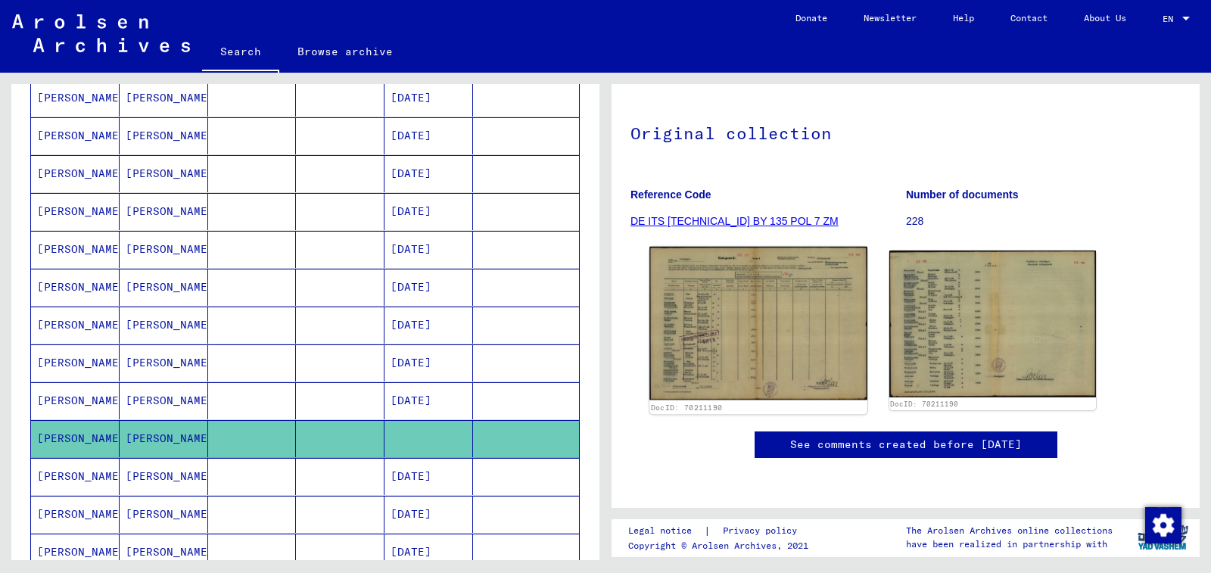
scroll to position [151, 0]
click at [739, 255] on img at bounding box center [757, 323] width 217 height 153
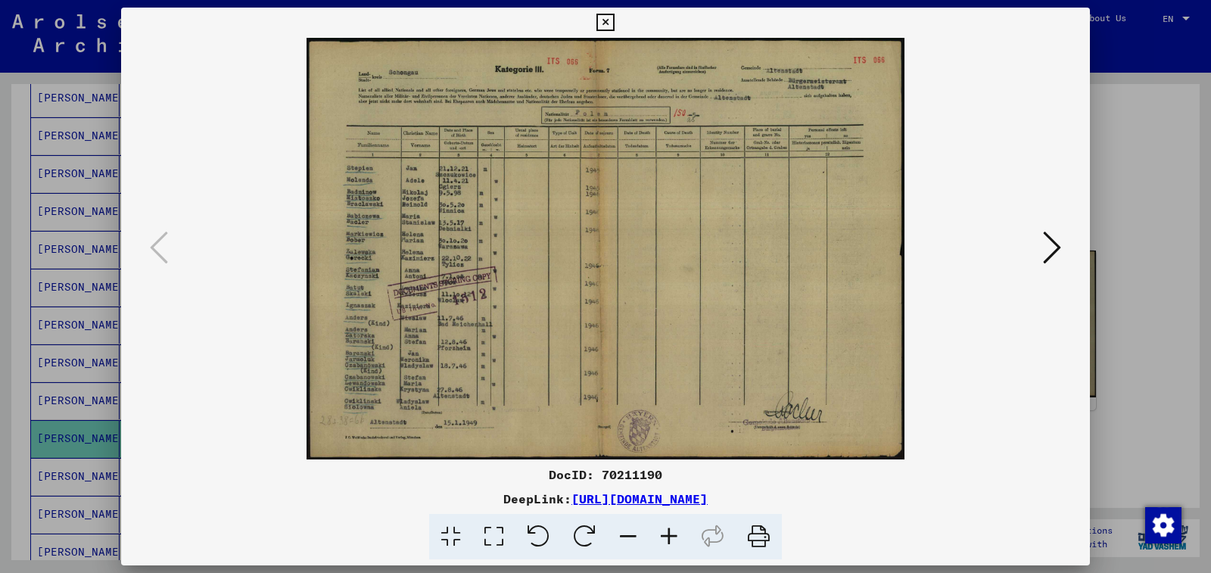
click at [668, 532] on icon at bounding box center [669, 537] width 41 height 46
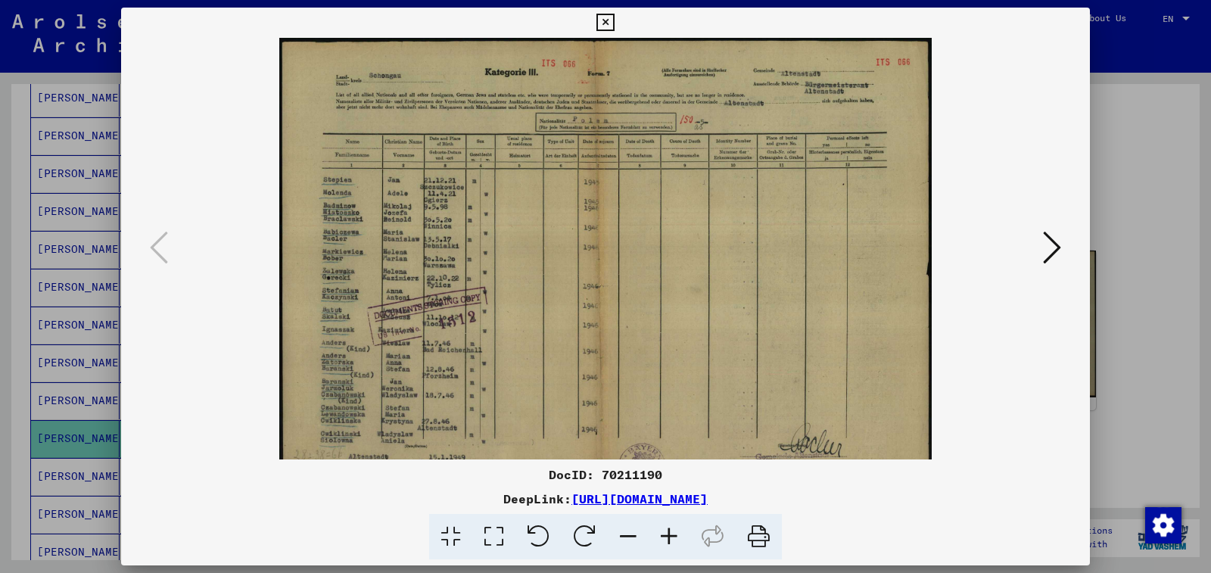
click at [668, 532] on icon at bounding box center [669, 537] width 41 height 46
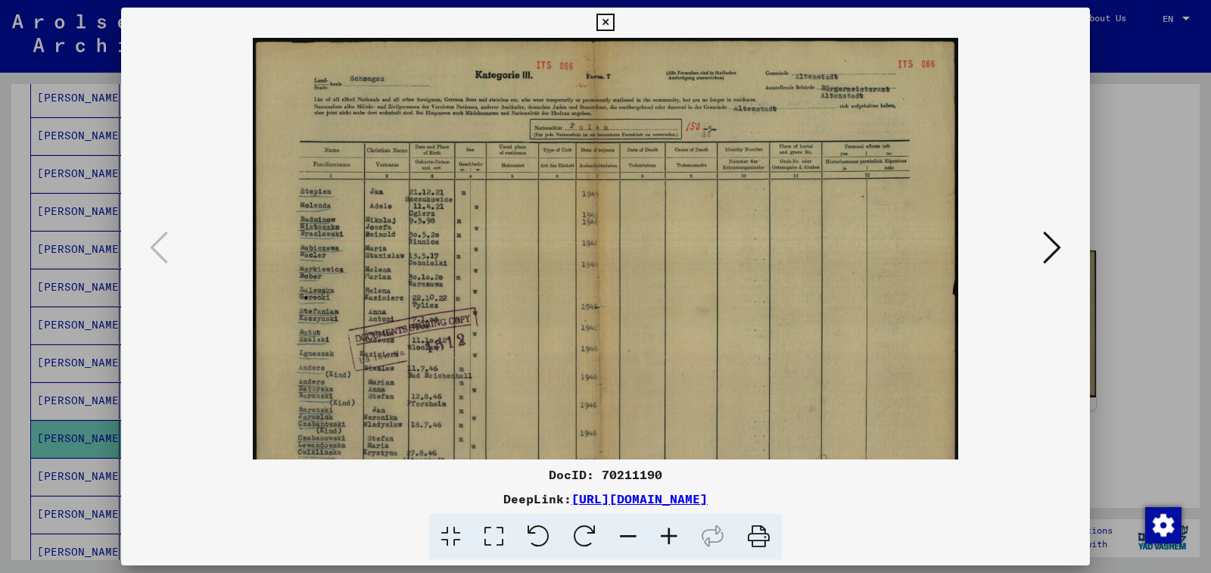
click at [668, 532] on icon at bounding box center [669, 537] width 41 height 46
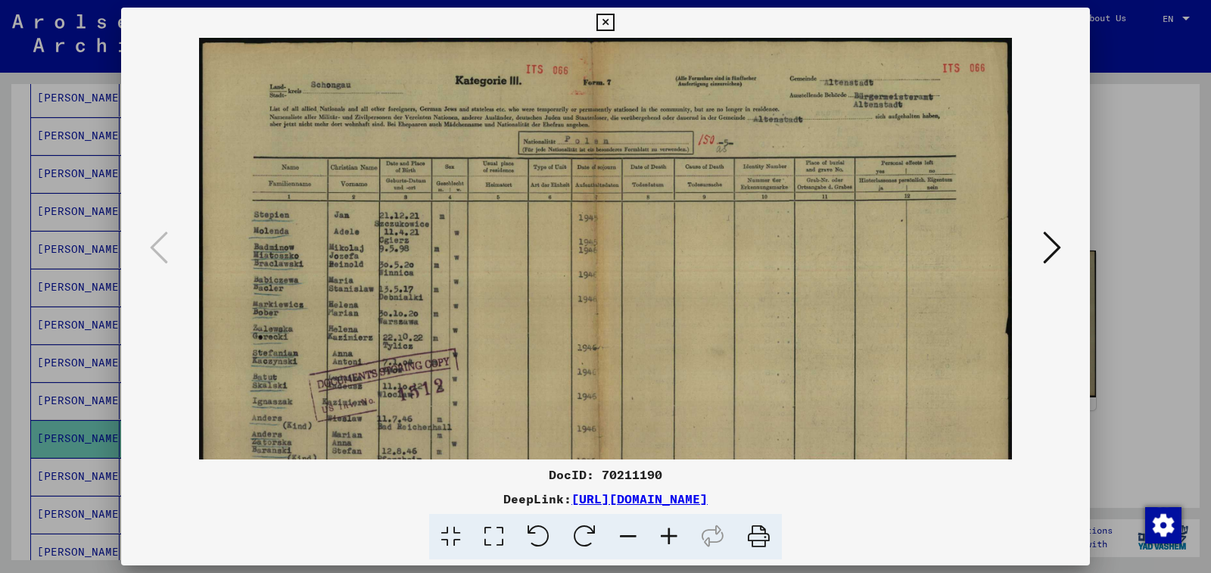
click at [668, 532] on icon at bounding box center [669, 537] width 41 height 46
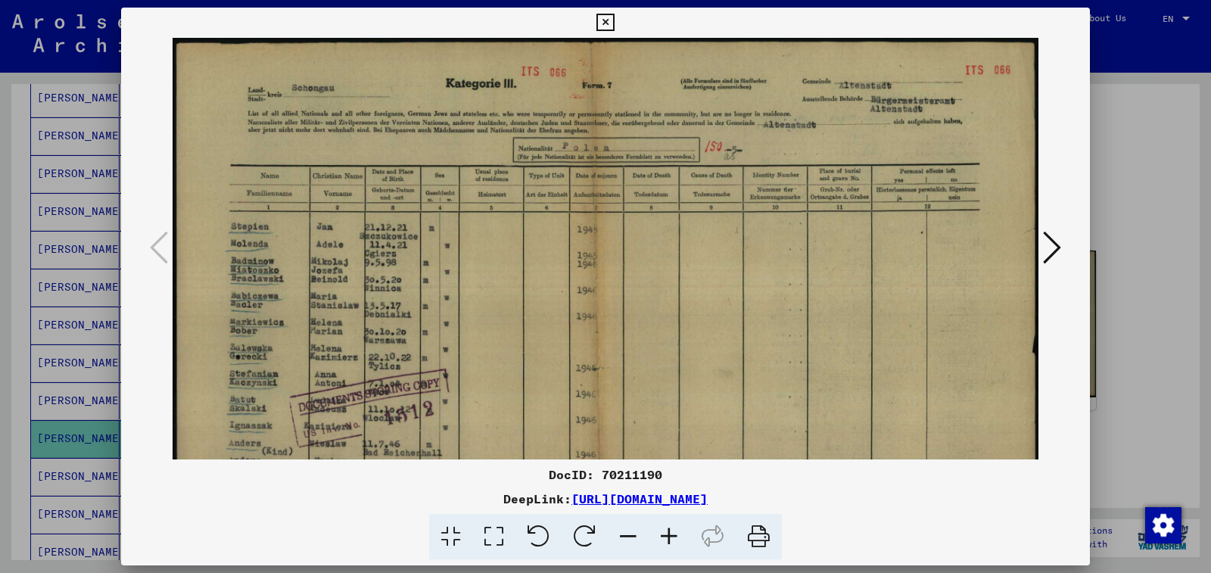
click at [668, 532] on icon at bounding box center [669, 537] width 41 height 46
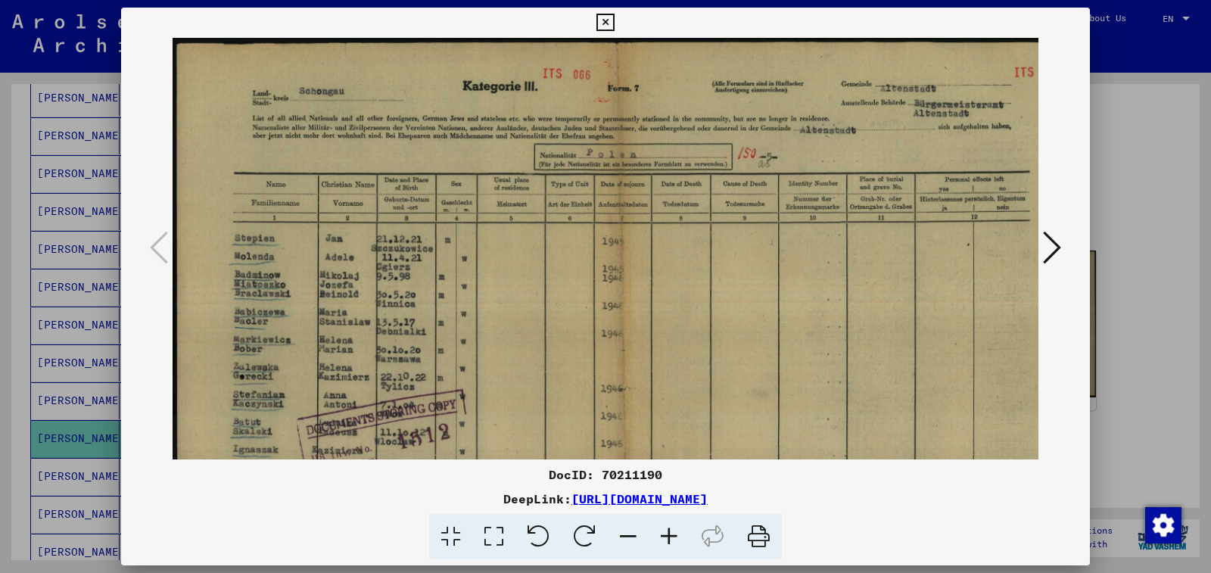
click at [668, 532] on icon at bounding box center [669, 537] width 41 height 46
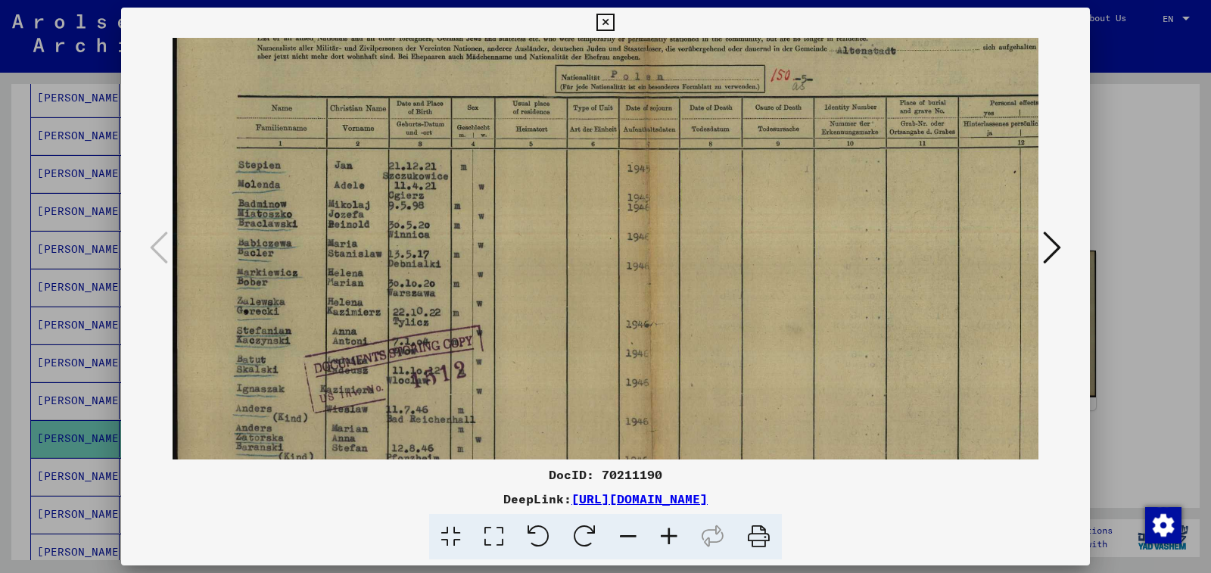
drag, startPoint x: 507, startPoint y: 379, endPoint x: 515, endPoint y: 294, distance: 85.2
click at [515, 294] on img at bounding box center [660, 296] width 974 height 686
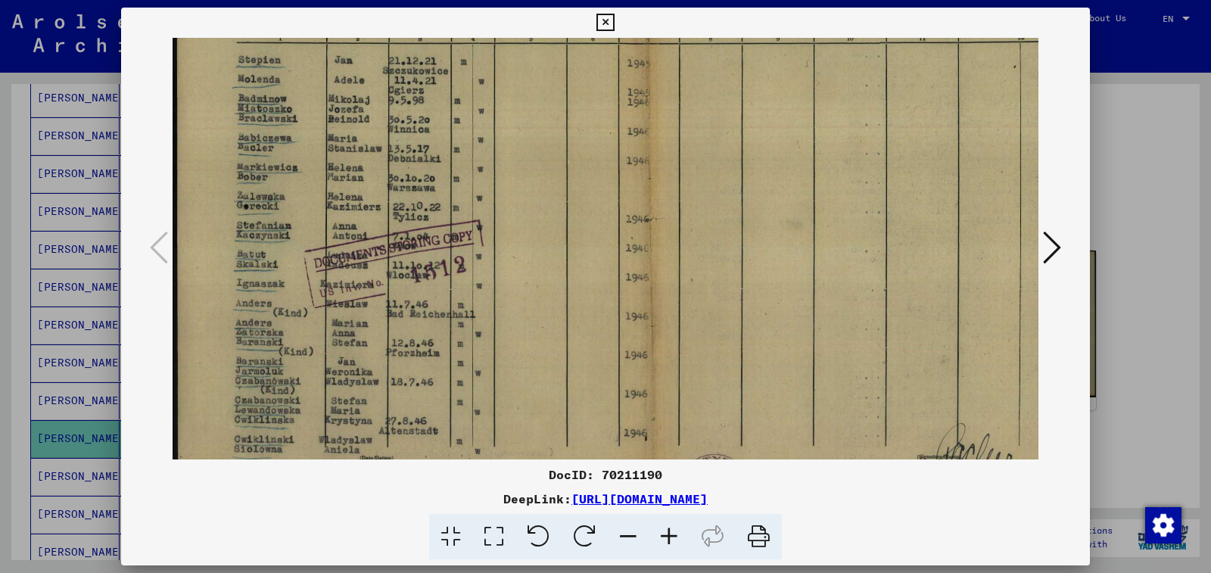
scroll to position [209, 0]
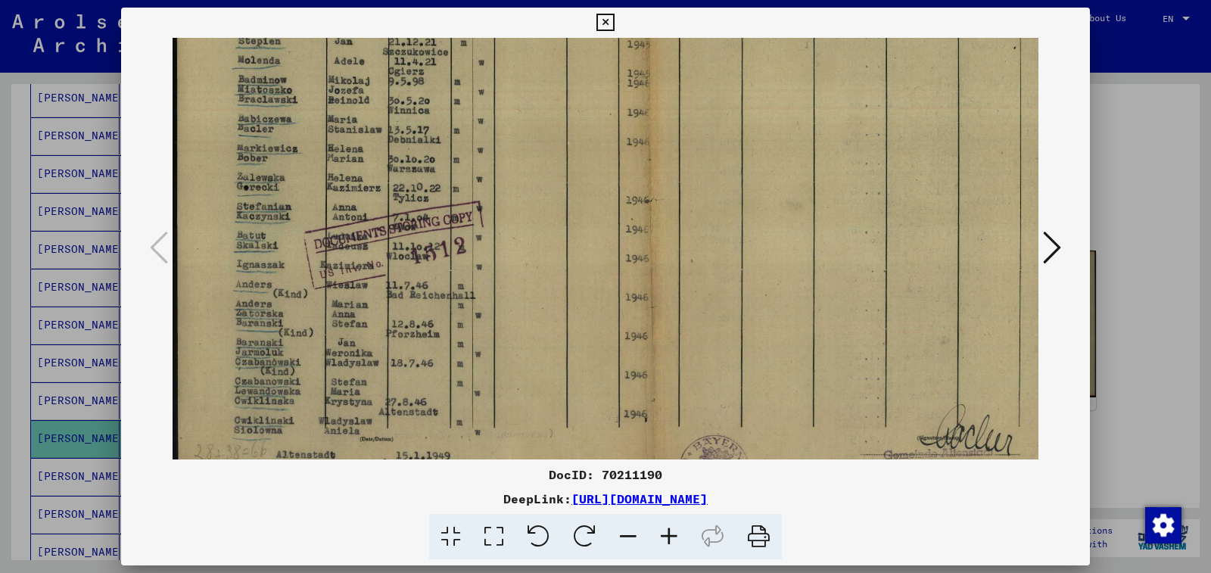
drag, startPoint x: 528, startPoint y: 393, endPoint x: 556, endPoint y: 269, distance: 127.4
click at [556, 269] on img at bounding box center [660, 172] width 974 height 686
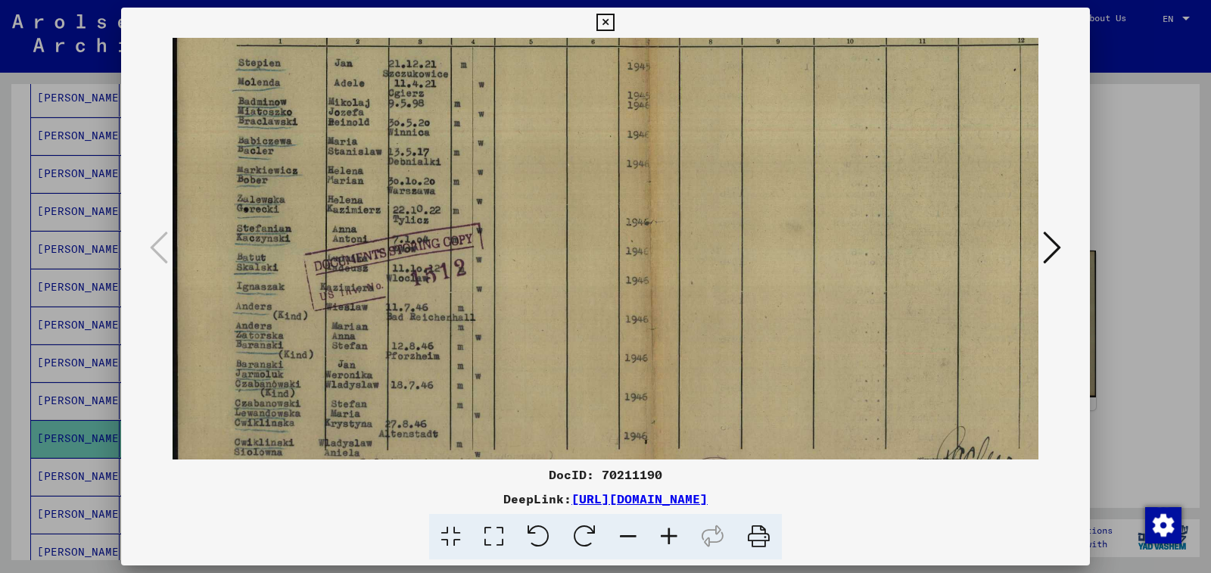
drag, startPoint x: 522, startPoint y: 381, endPoint x: 533, endPoint y: 403, distance: 24.4
click at [533, 403] on img at bounding box center [660, 194] width 974 height 686
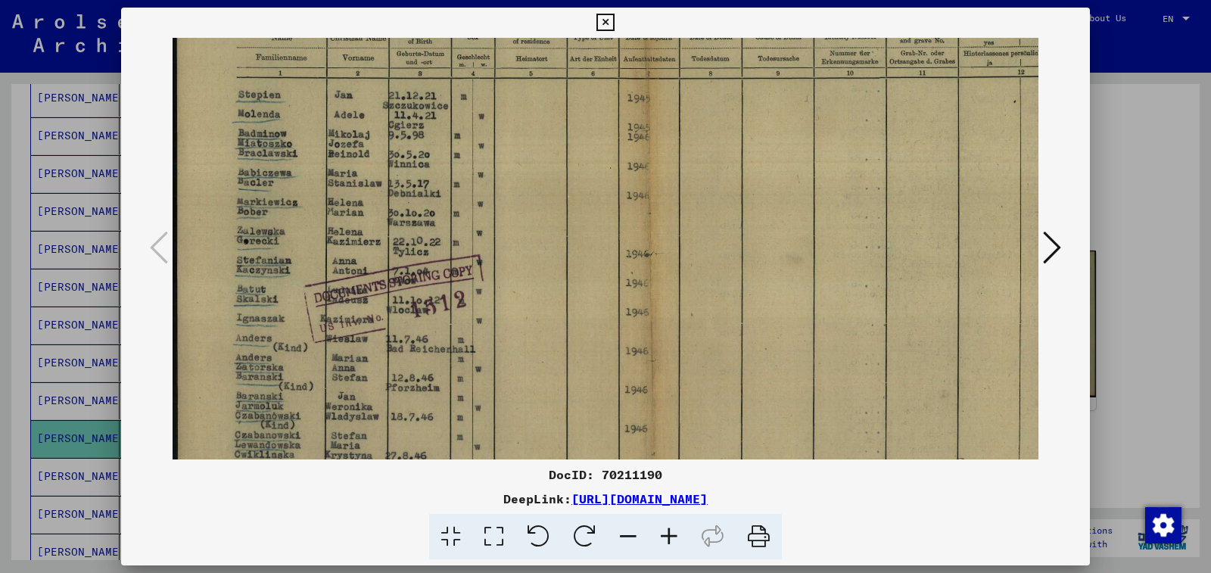
scroll to position [154, 0]
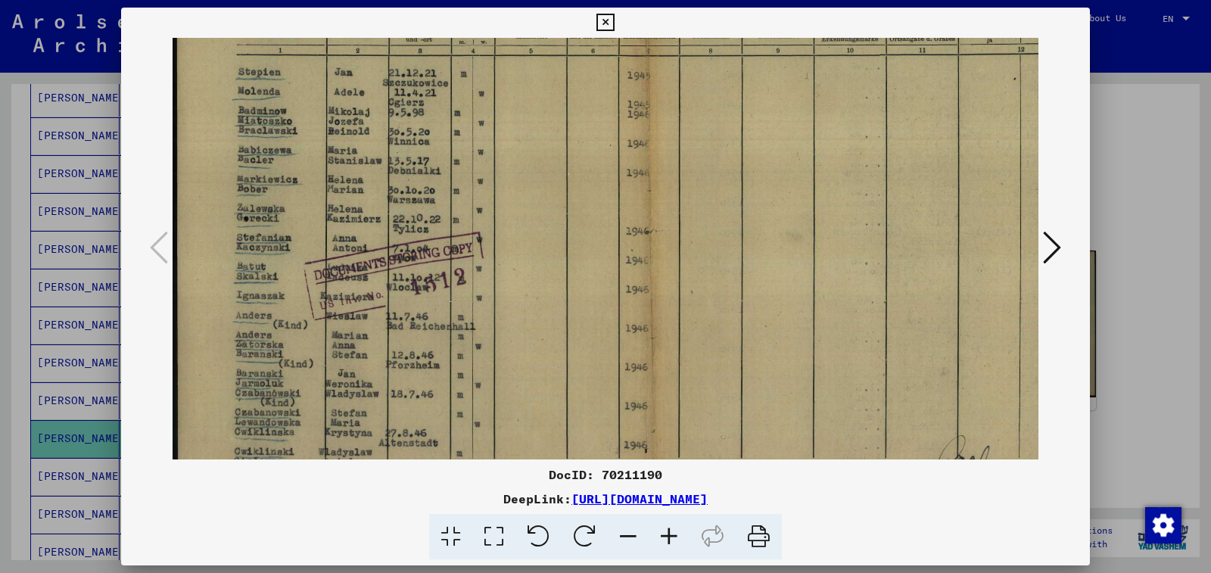
drag, startPoint x: 565, startPoint y: 236, endPoint x: 577, endPoint y: 245, distance: 15.7
click at [577, 245] on img at bounding box center [660, 203] width 974 height 686
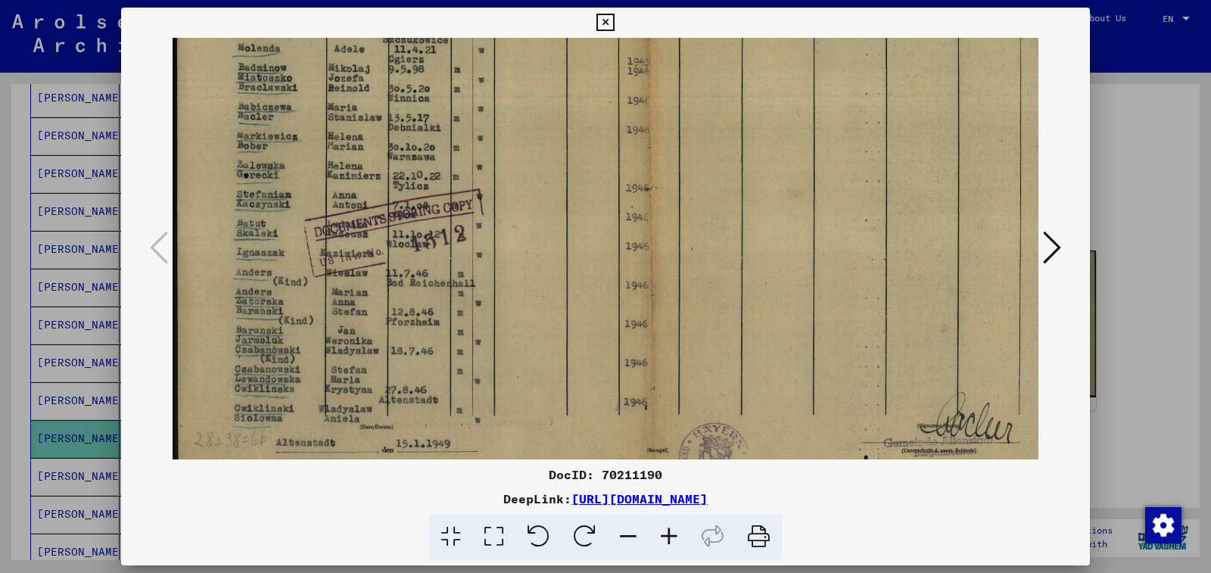
scroll to position [241, 0]
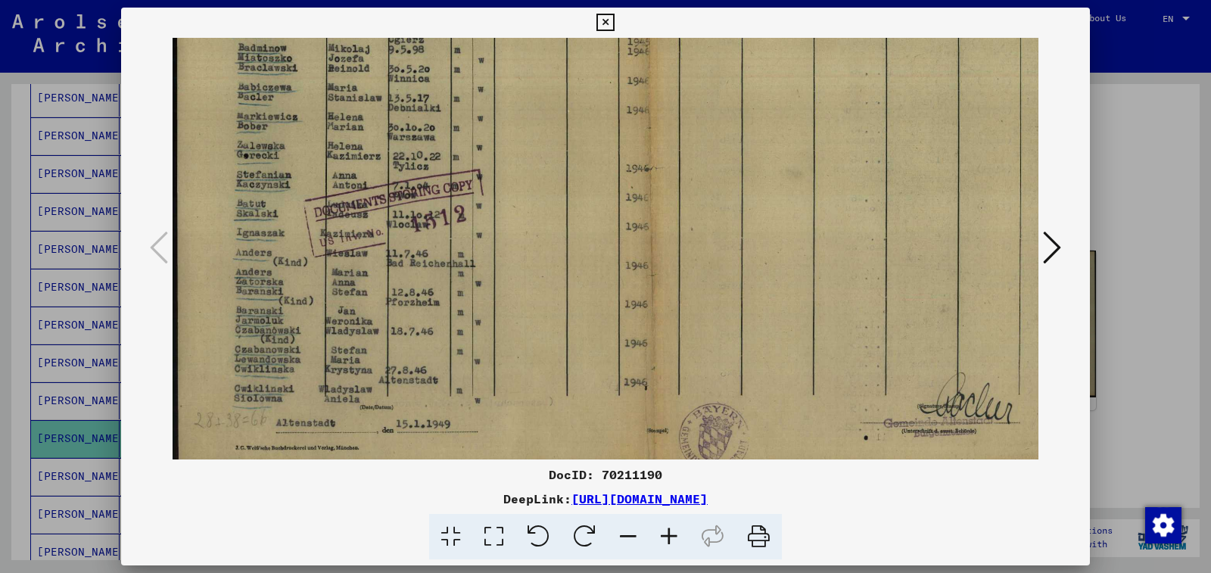
drag, startPoint x: 581, startPoint y: 307, endPoint x: 591, endPoint y: 244, distance: 63.6
click at [591, 244] on img at bounding box center [660, 140] width 974 height 686
click at [614, 22] on icon at bounding box center [604, 23] width 17 height 18
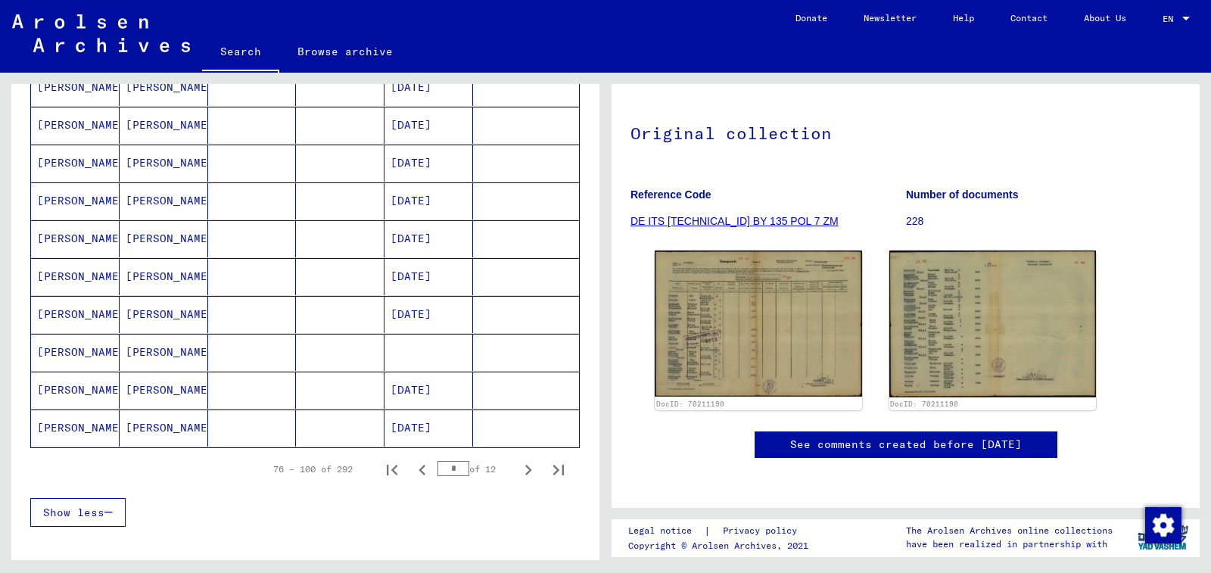
scroll to position [833, 0]
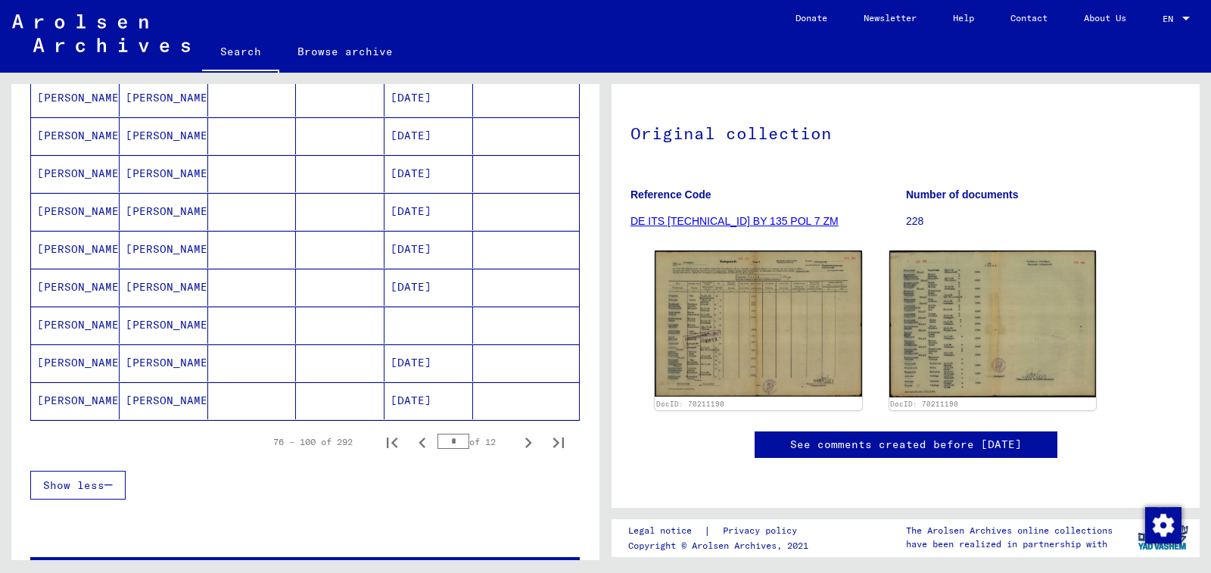
click at [473, 322] on mat-cell at bounding box center [526, 325] width 106 height 37
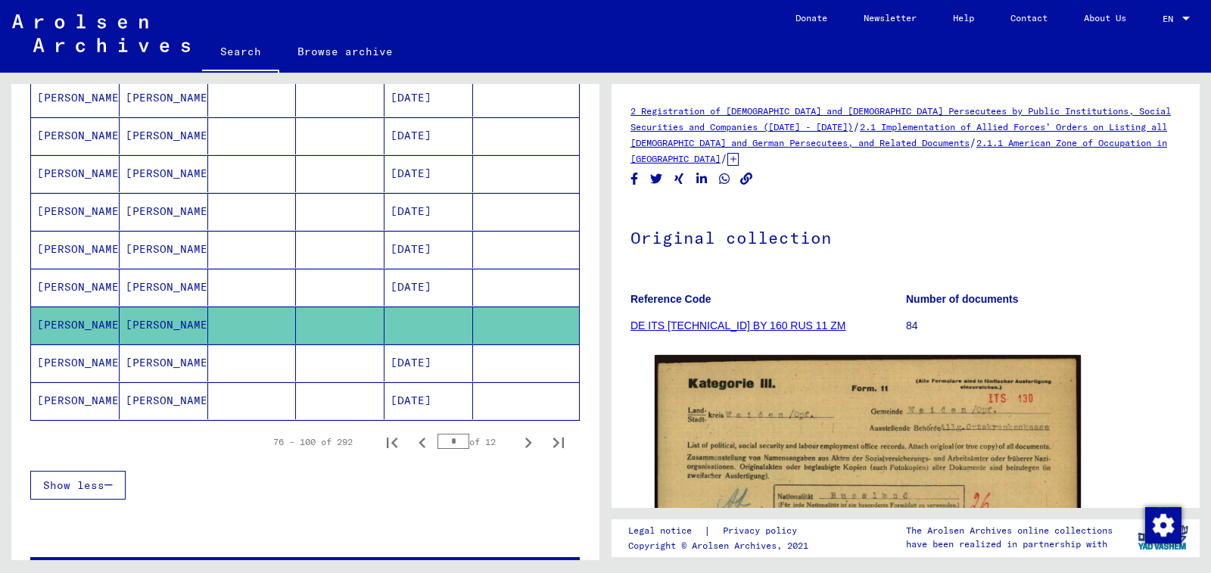
scroll to position [1135, 0]
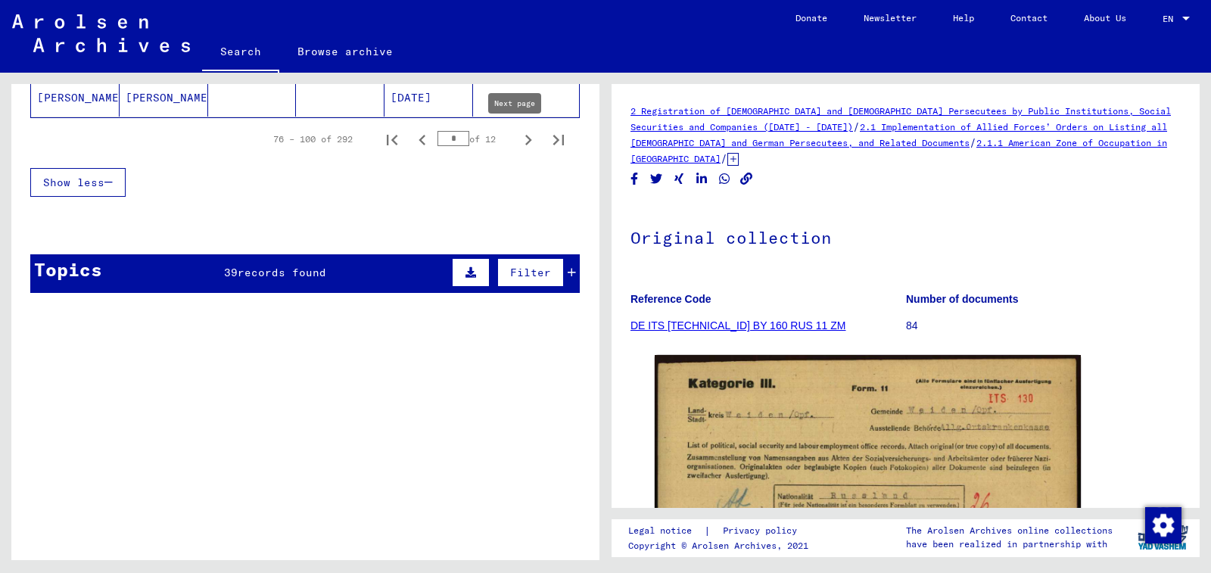
click at [518, 139] on icon "Next page" at bounding box center [528, 139] width 21 height 21
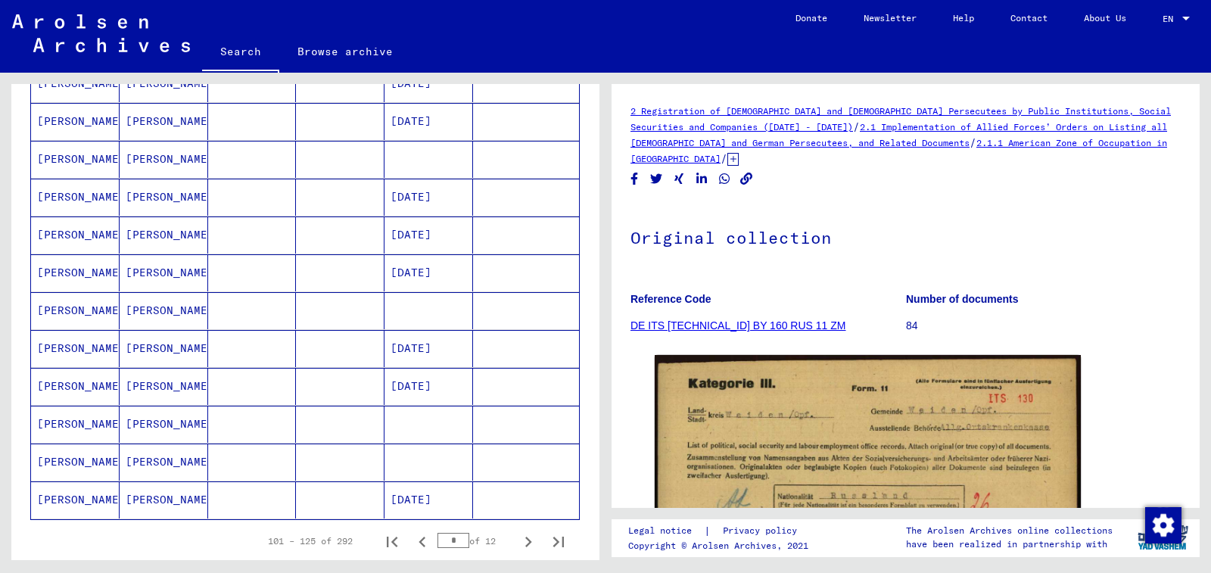
scroll to position [757, 0]
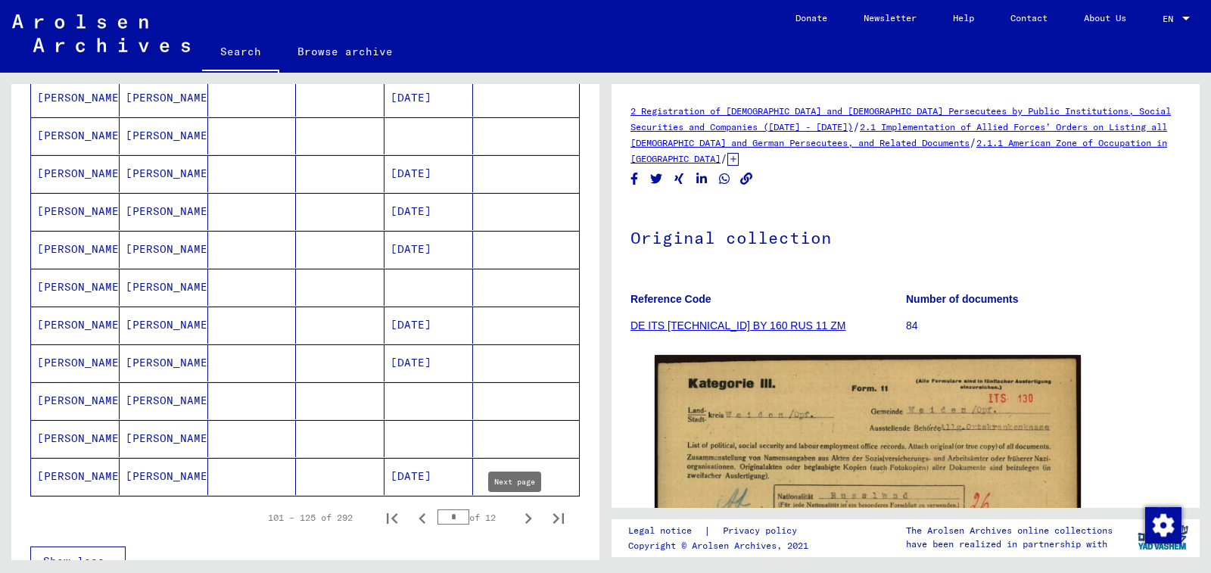
click at [518, 523] on icon "Next page" at bounding box center [528, 518] width 21 height 21
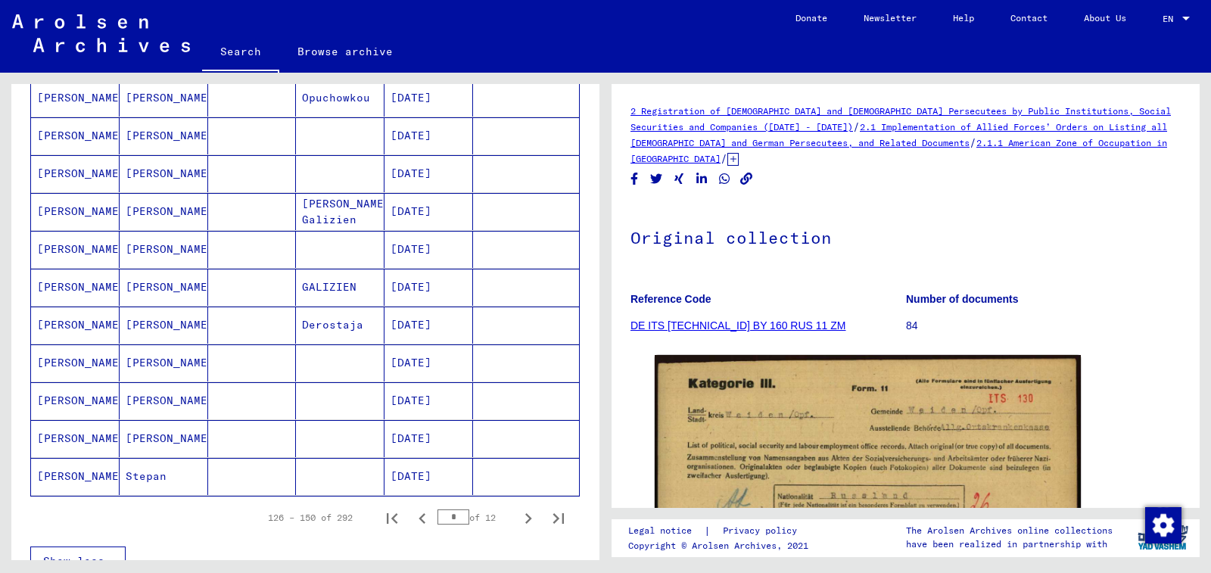
scroll to position [833, 0]
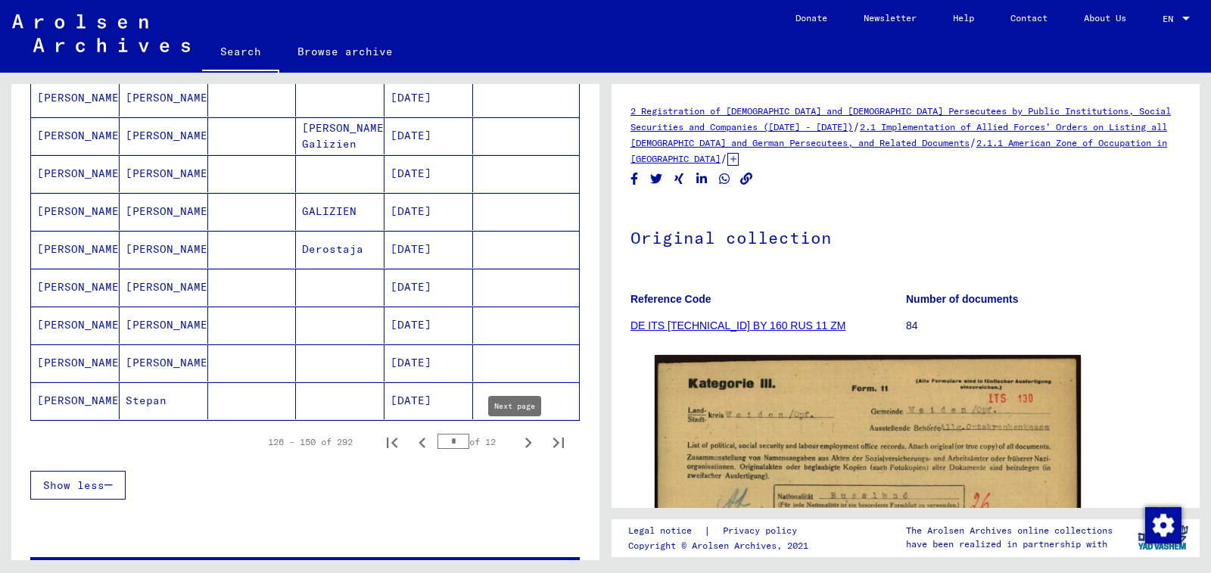
click at [518, 446] on icon "Next page" at bounding box center [528, 442] width 21 height 21
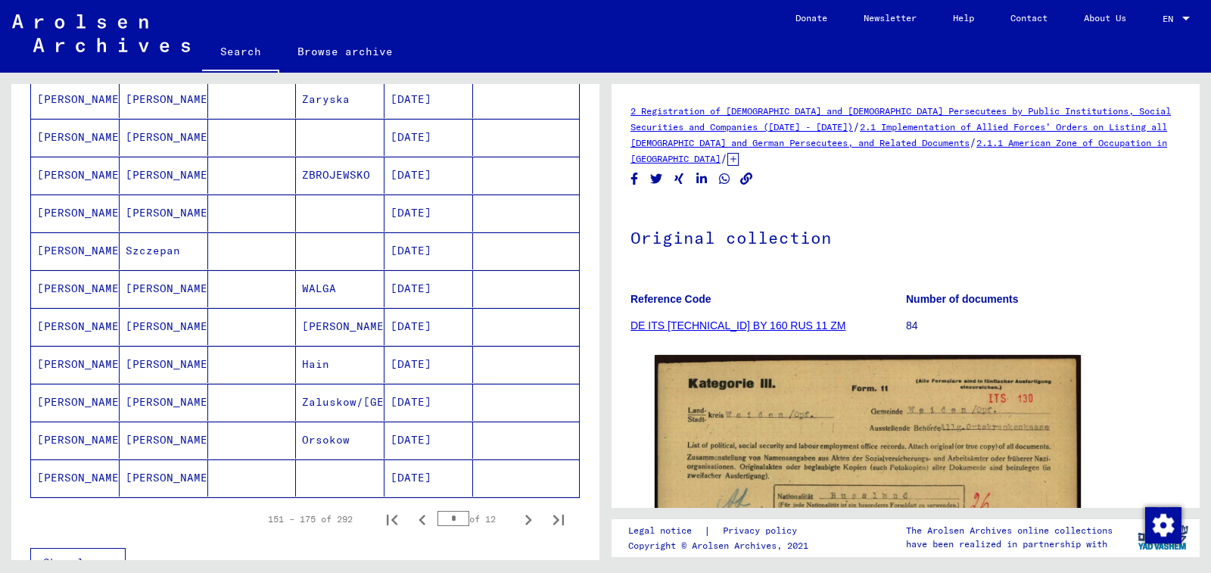
scroll to position [757, 0]
click at [520, 519] on icon "Next page" at bounding box center [528, 518] width 21 height 21
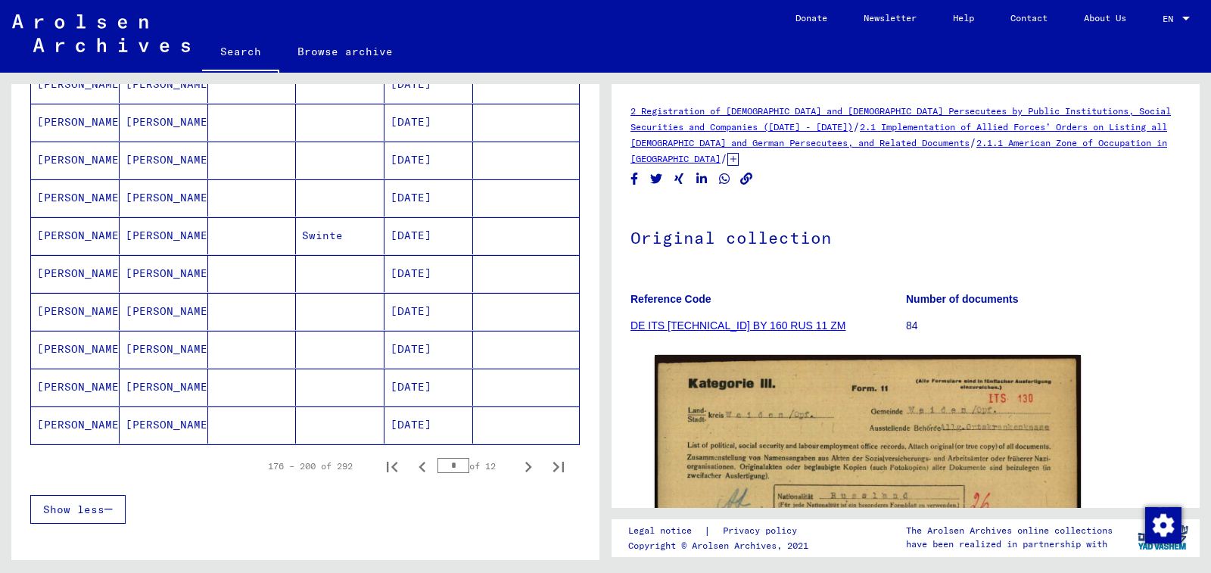
scroll to position [833, 0]
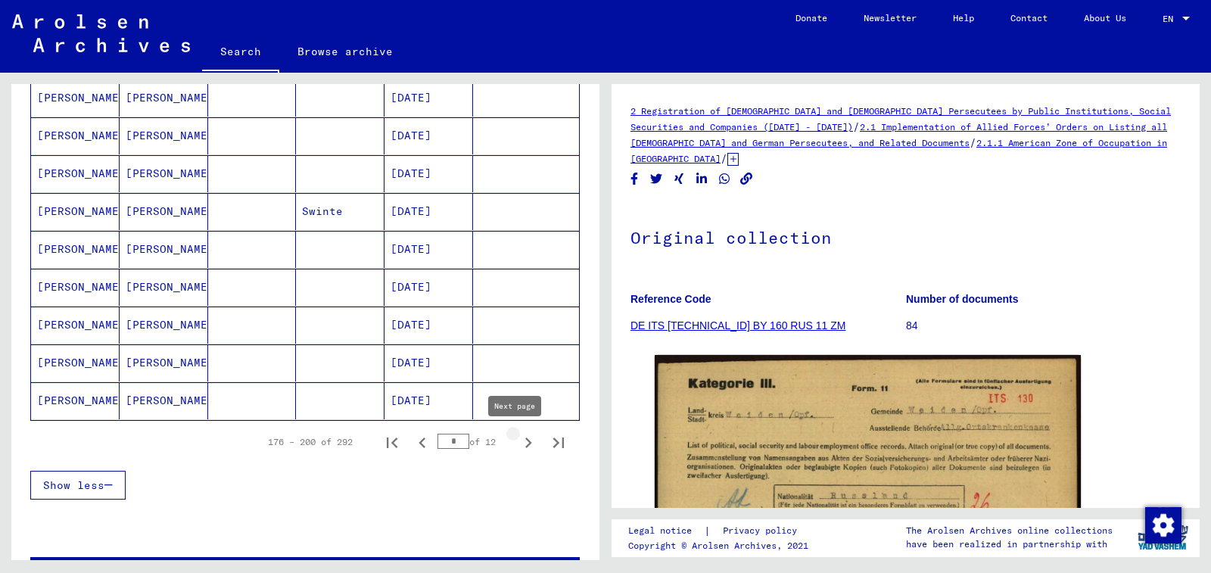
click at [520, 440] on icon "Next page" at bounding box center [528, 442] width 21 height 21
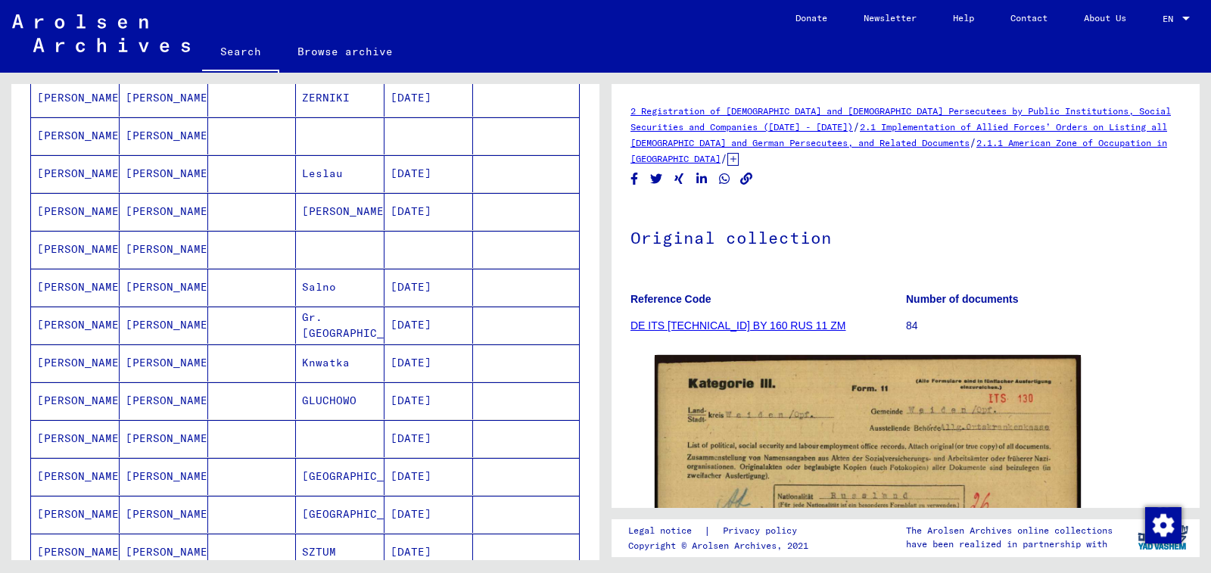
scroll to position [76, 0]
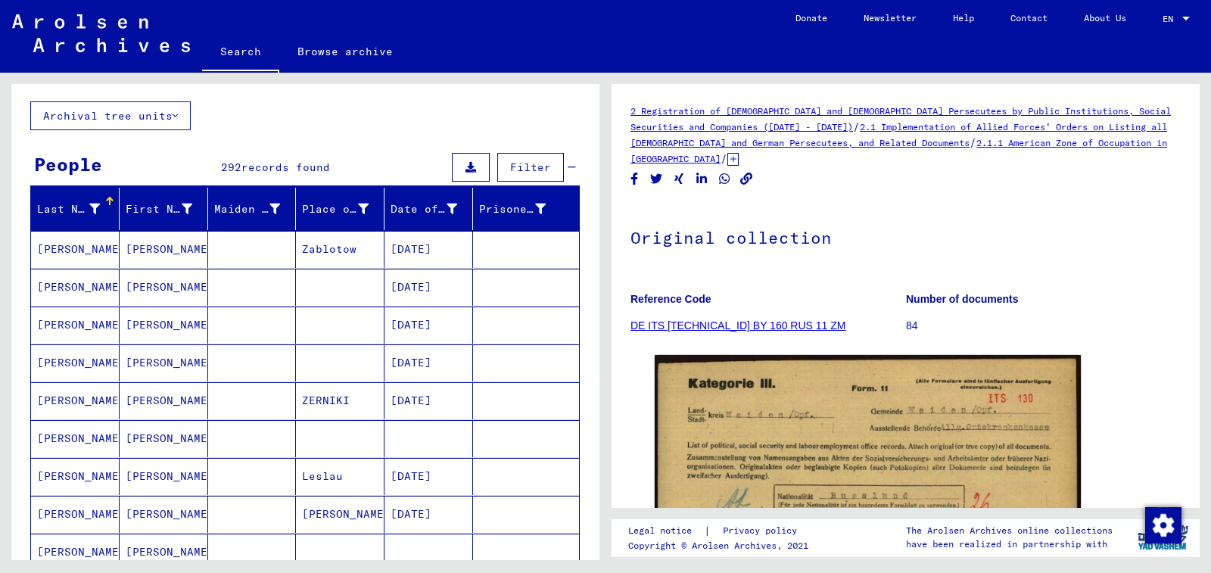
click at [520, 440] on mat-cell at bounding box center [526, 438] width 106 height 37
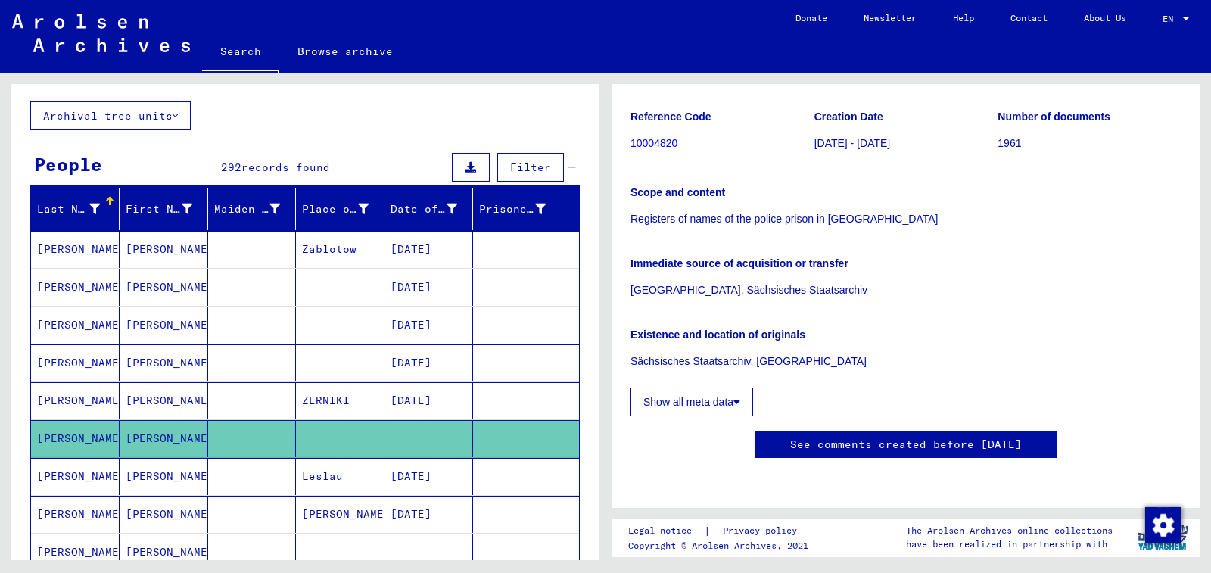
scroll to position [227, 0]
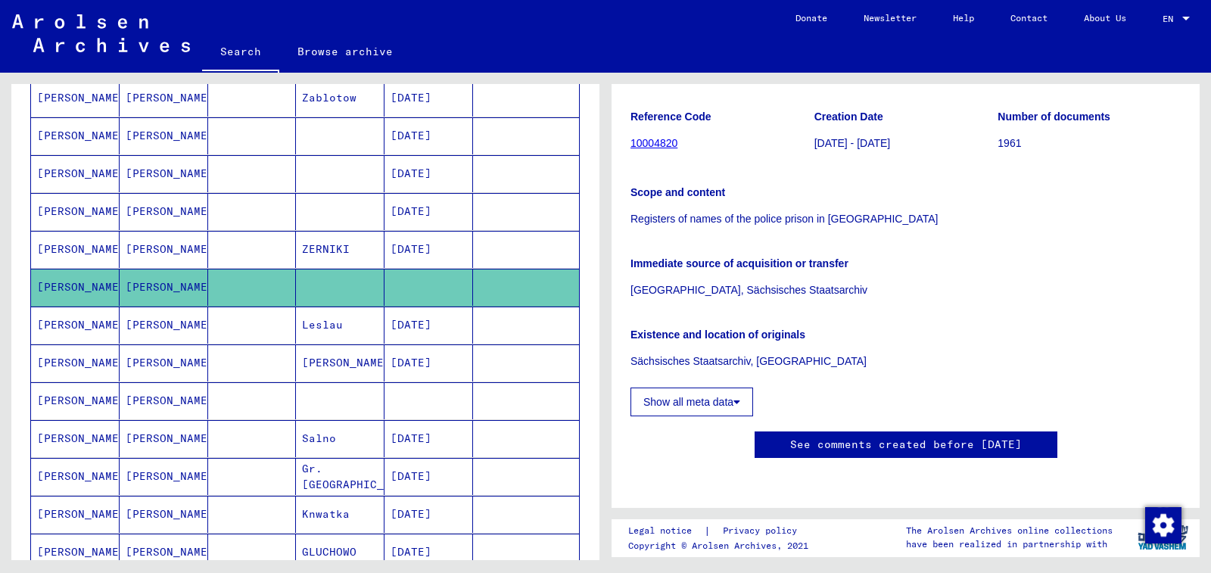
click at [456, 411] on mat-cell at bounding box center [428, 400] width 89 height 37
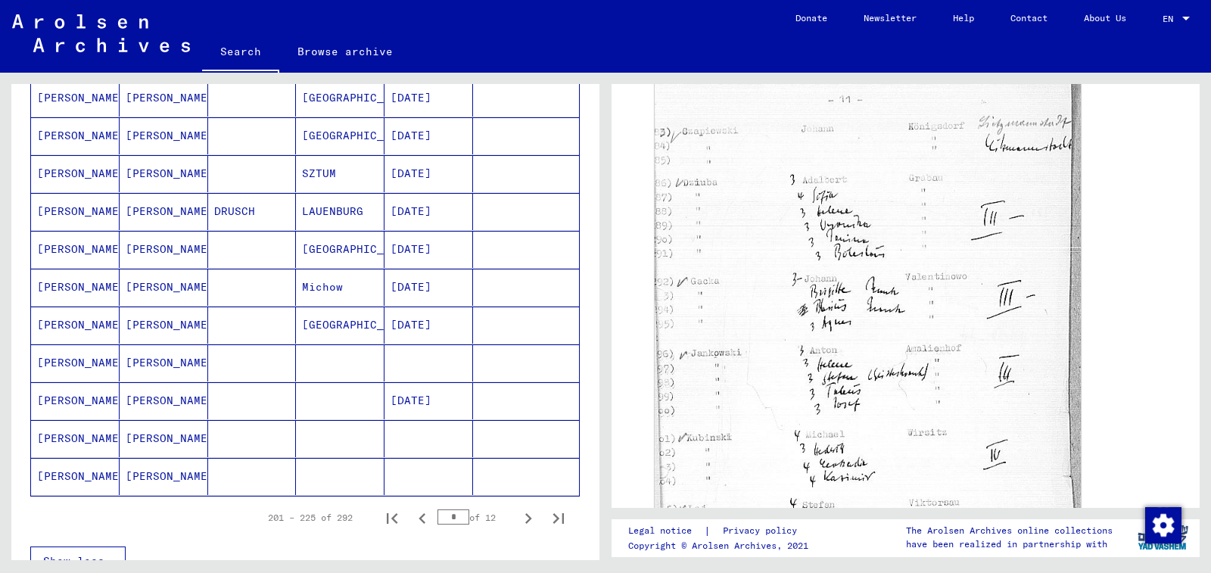
scroll to position [833, 0]
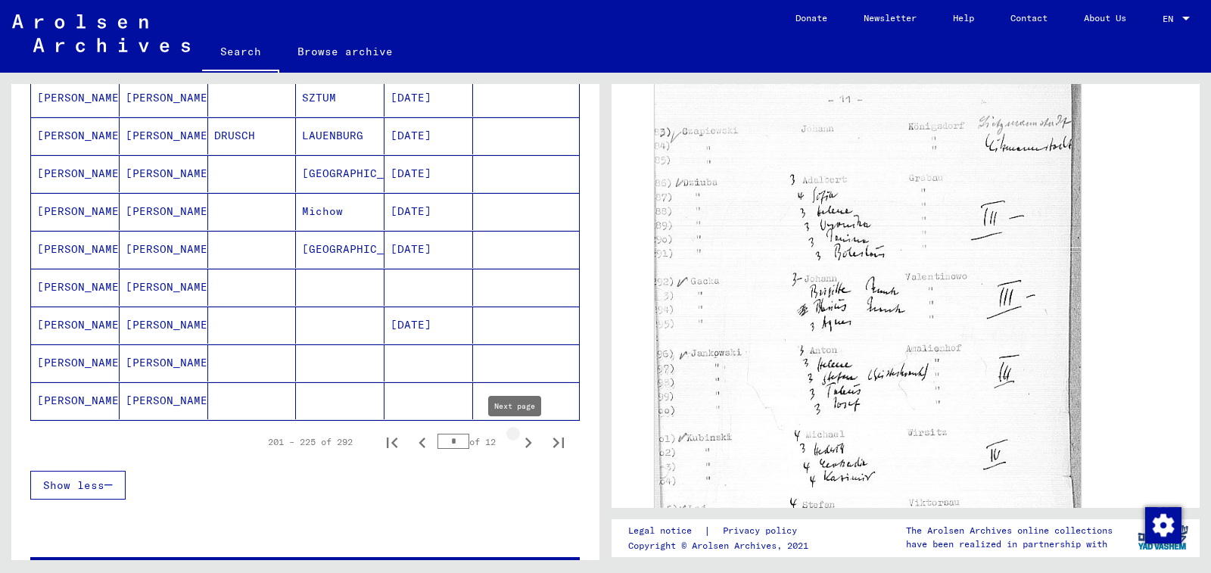
click at [525, 445] on icon "Next page" at bounding box center [528, 442] width 7 height 11
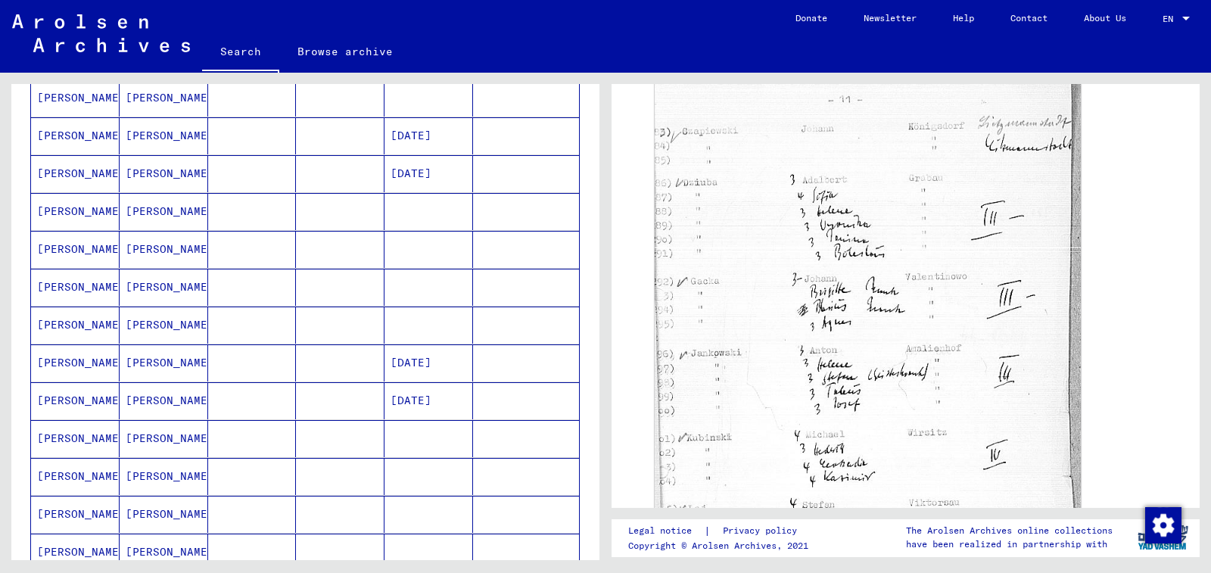
scroll to position [76, 0]
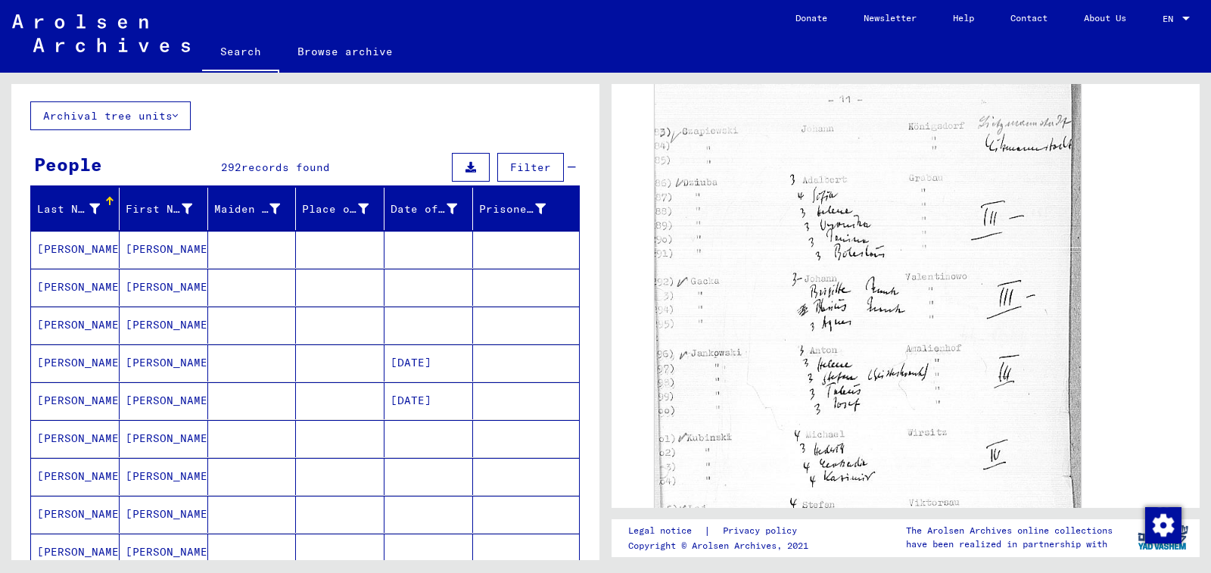
click at [501, 414] on mat-cell at bounding box center [526, 400] width 106 height 37
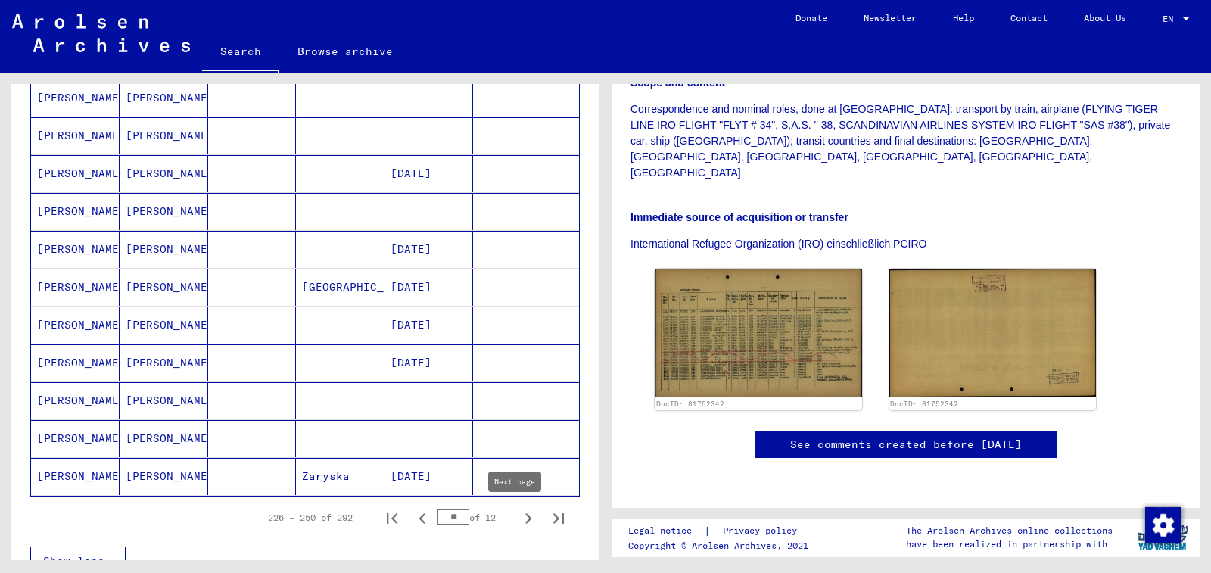
click at [520, 521] on icon "Next page" at bounding box center [528, 518] width 21 height 21
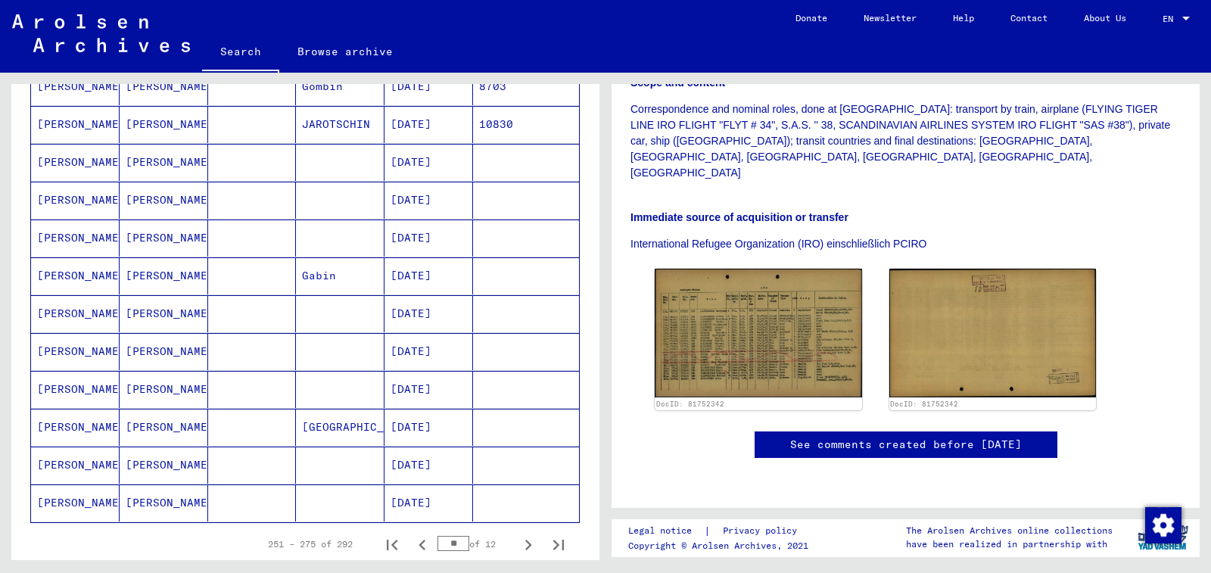
scroll to position [757, 0]
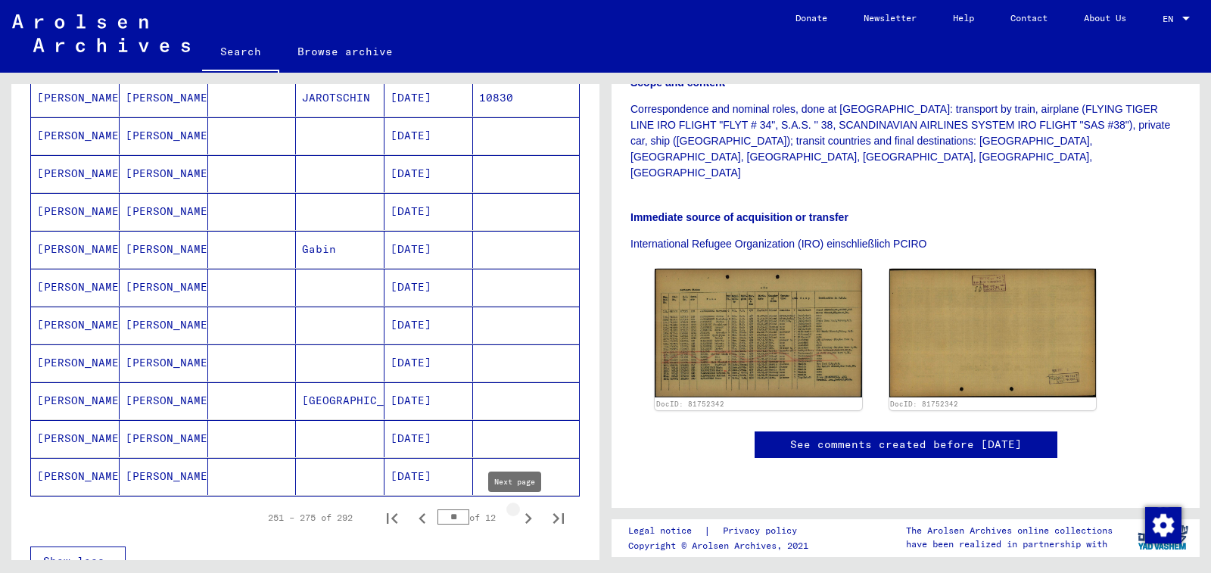
click at [520, 519] on icon "Next page" at bounding box center [528, 518] width 21 height 21
type input "**"
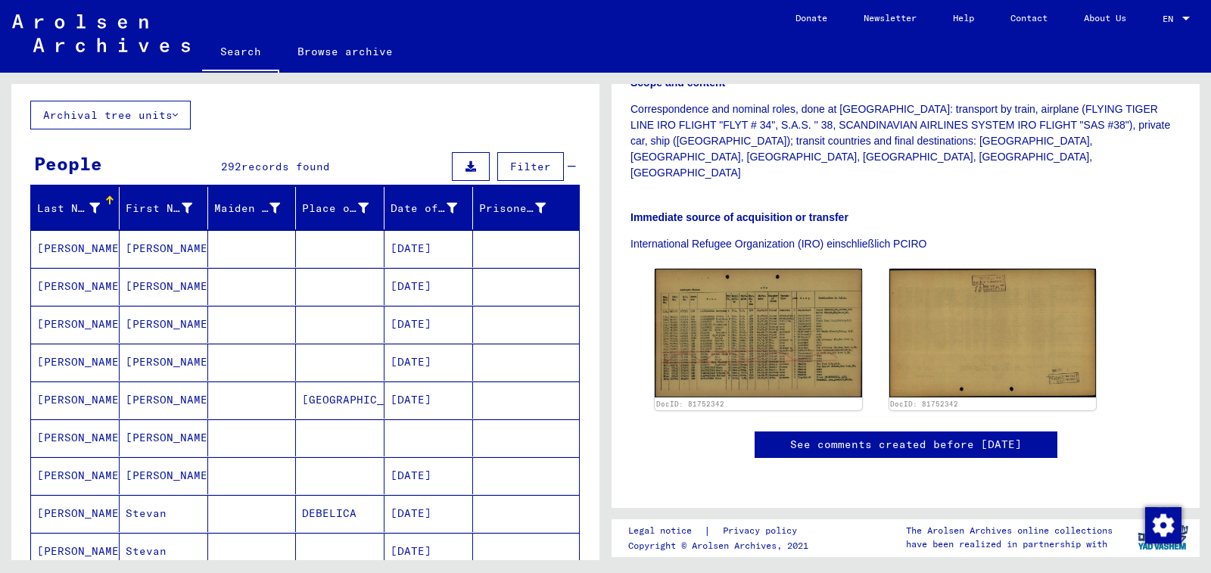
scroll to position [0, 0]
